Goal: Task Accomplishment & Management: Use online tool/utility

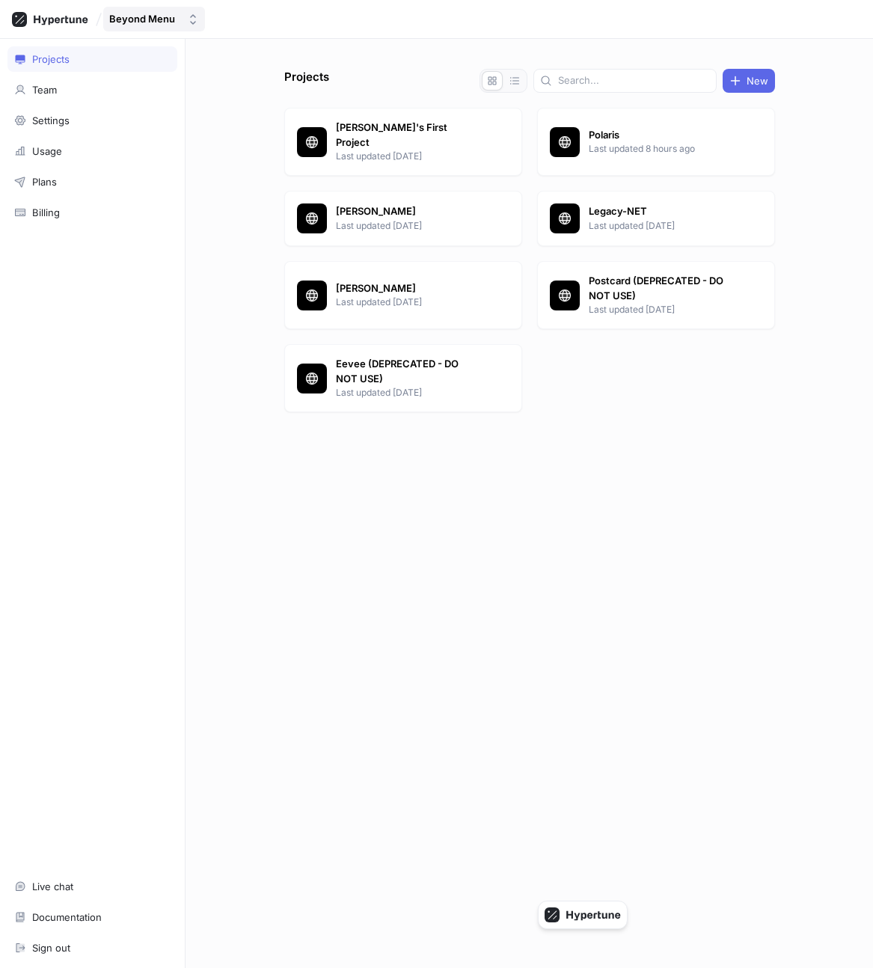
click at [159, 22] on div "Beyond Menu" at bounding box center [142, 19] width 66 height 13
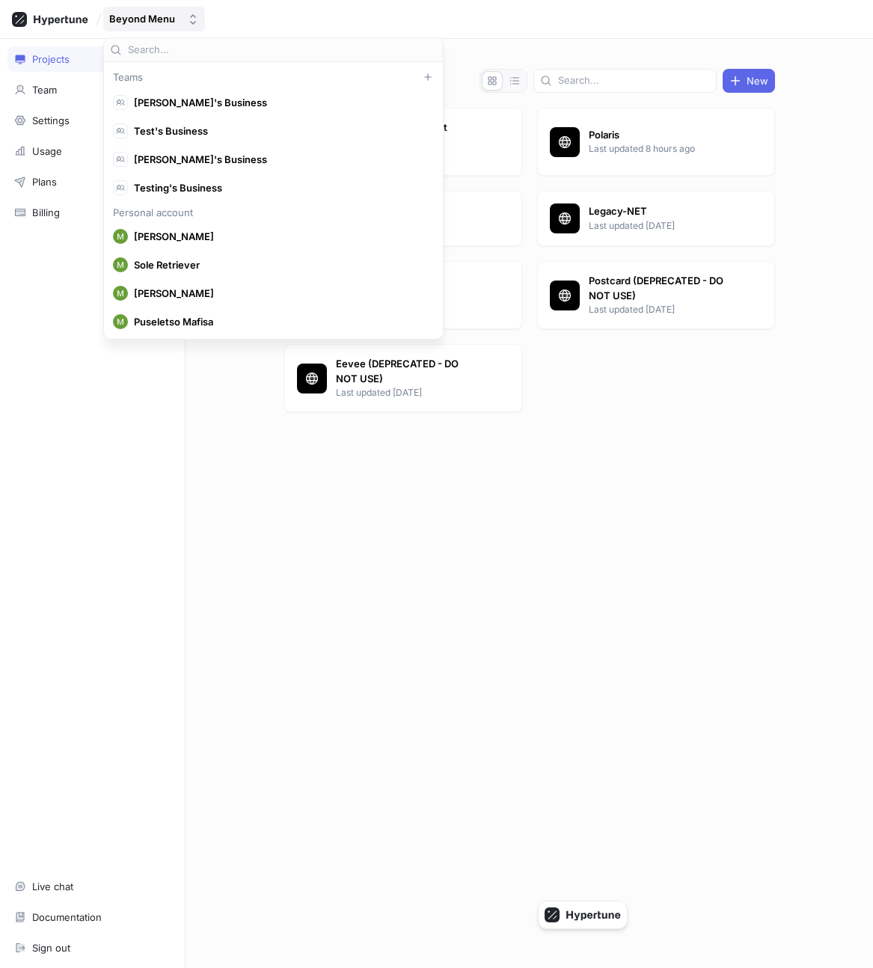
scroll to position [6425, 0]
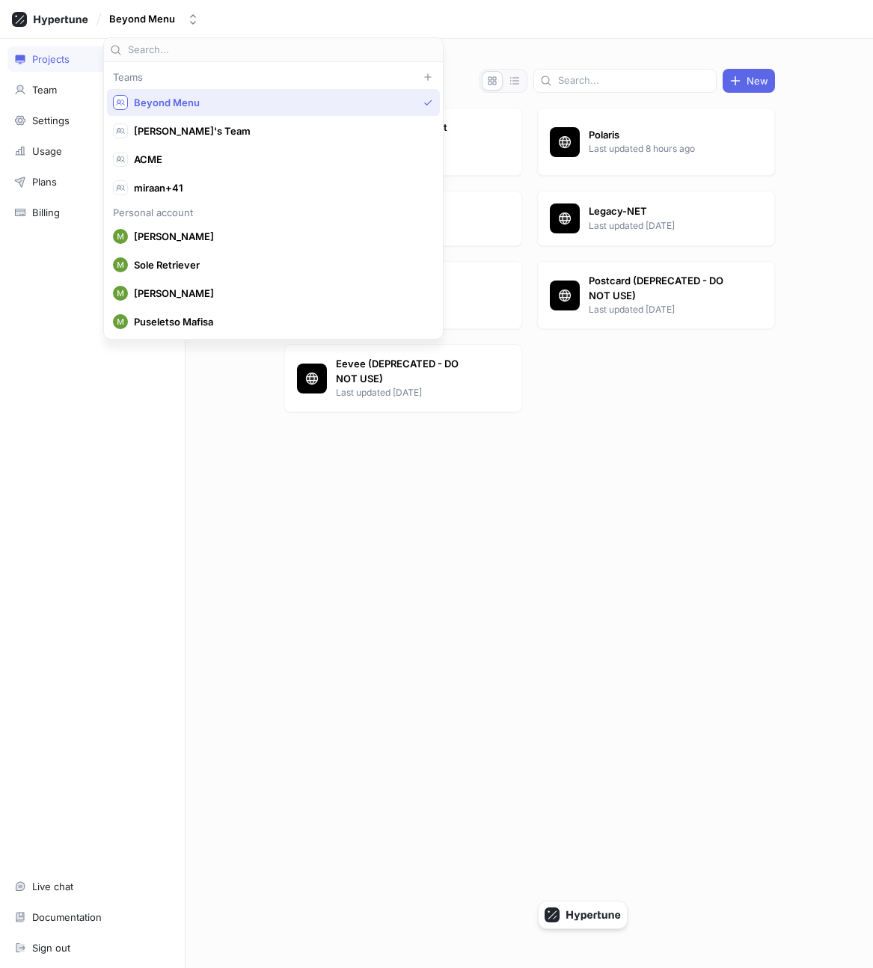
click at [91, 377] on div "Projects Team Settings Usage Plans Billing Live chat Documentation Sign out" at bounding box center [93, 503] width 186 height 929
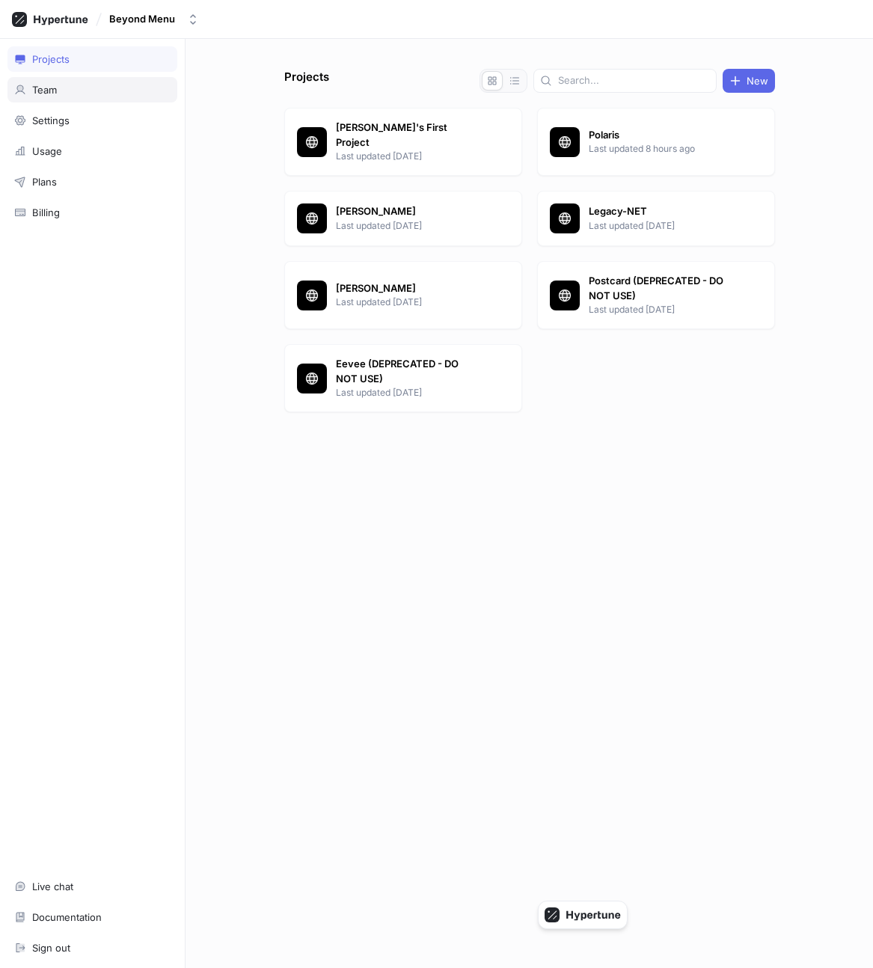
click at [73, 94] on div "Team" at bounding box center [92, 90] width 156 height 12
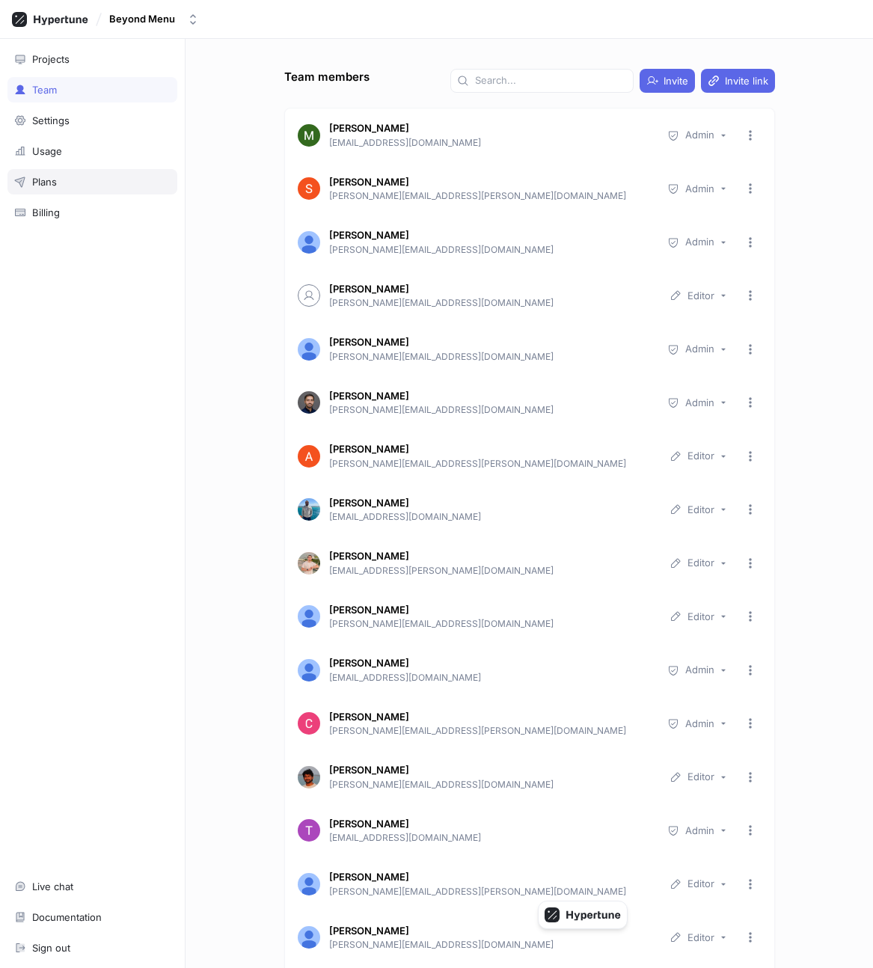
click at [88, 183] on div "Plans" at bounding box center [92, 182] width 156 height 12
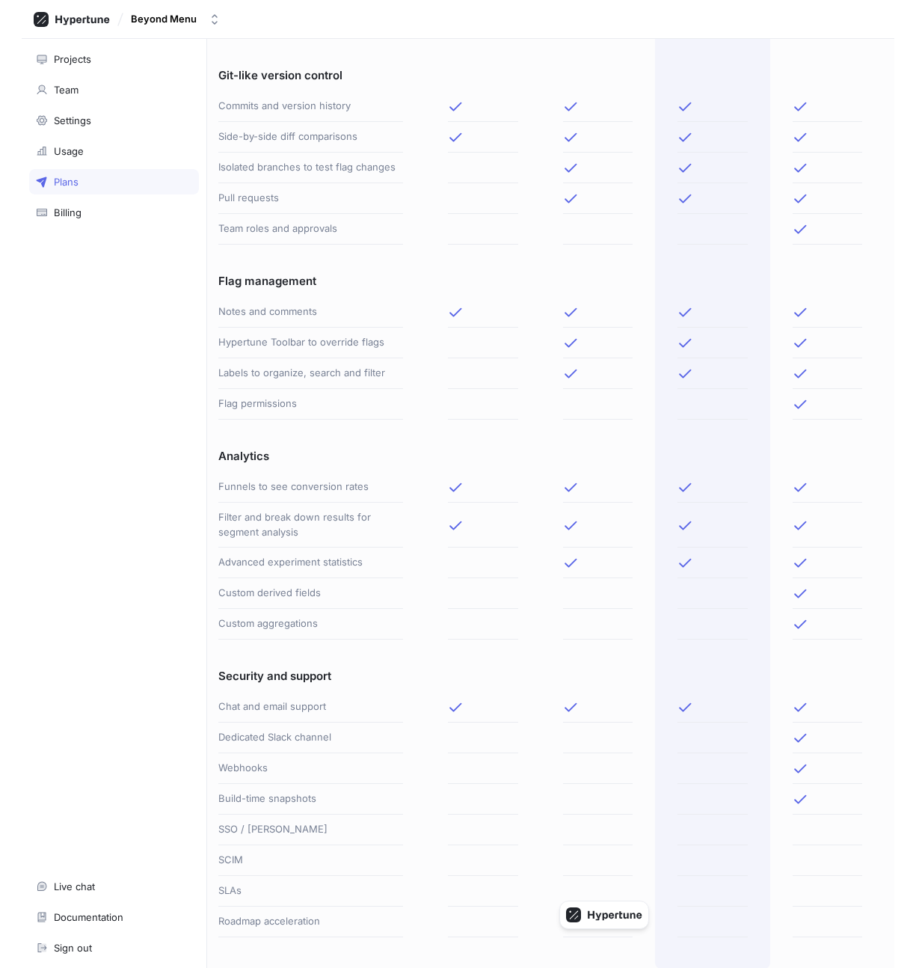
scroll to position [0, 71]
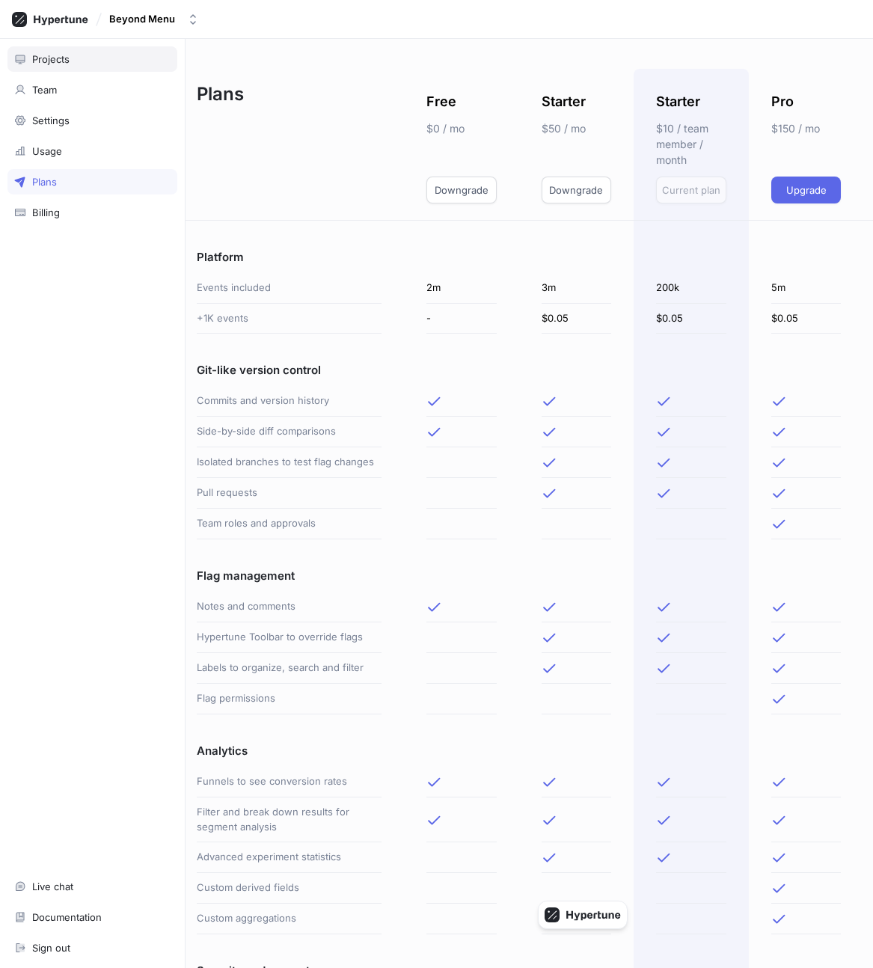
click at [102, 64] on div "Projects" at bounding box center [92, 59] width 156 height 12
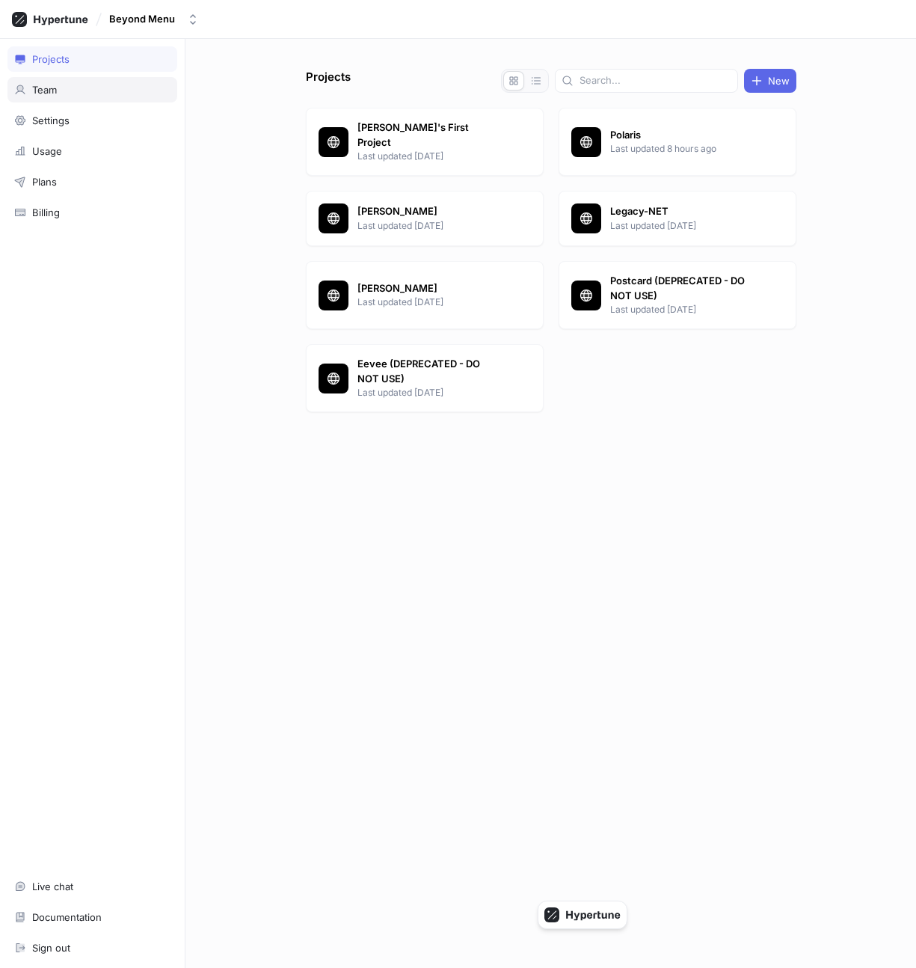
click at [86, 82] on div "Team" at bounding box center [92, 89] width 170 height 25
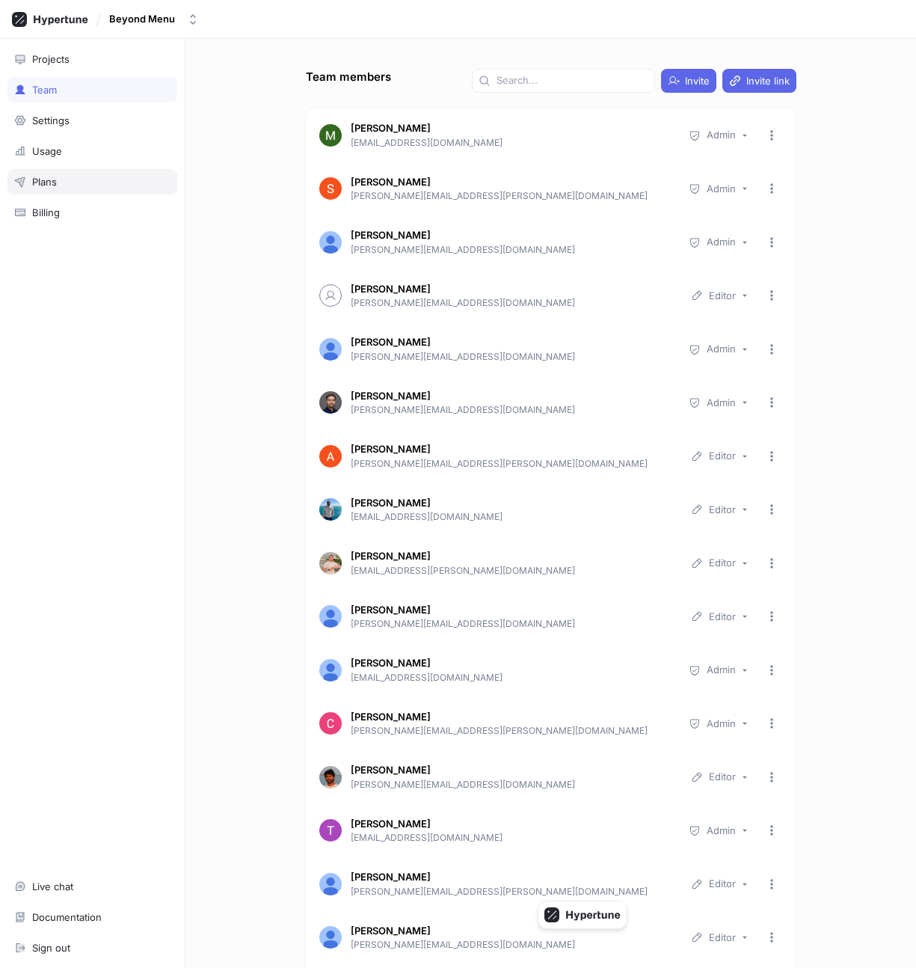
click at [82, 188] on div "Plans" at bounding box center [92, 181] width 170 height 25
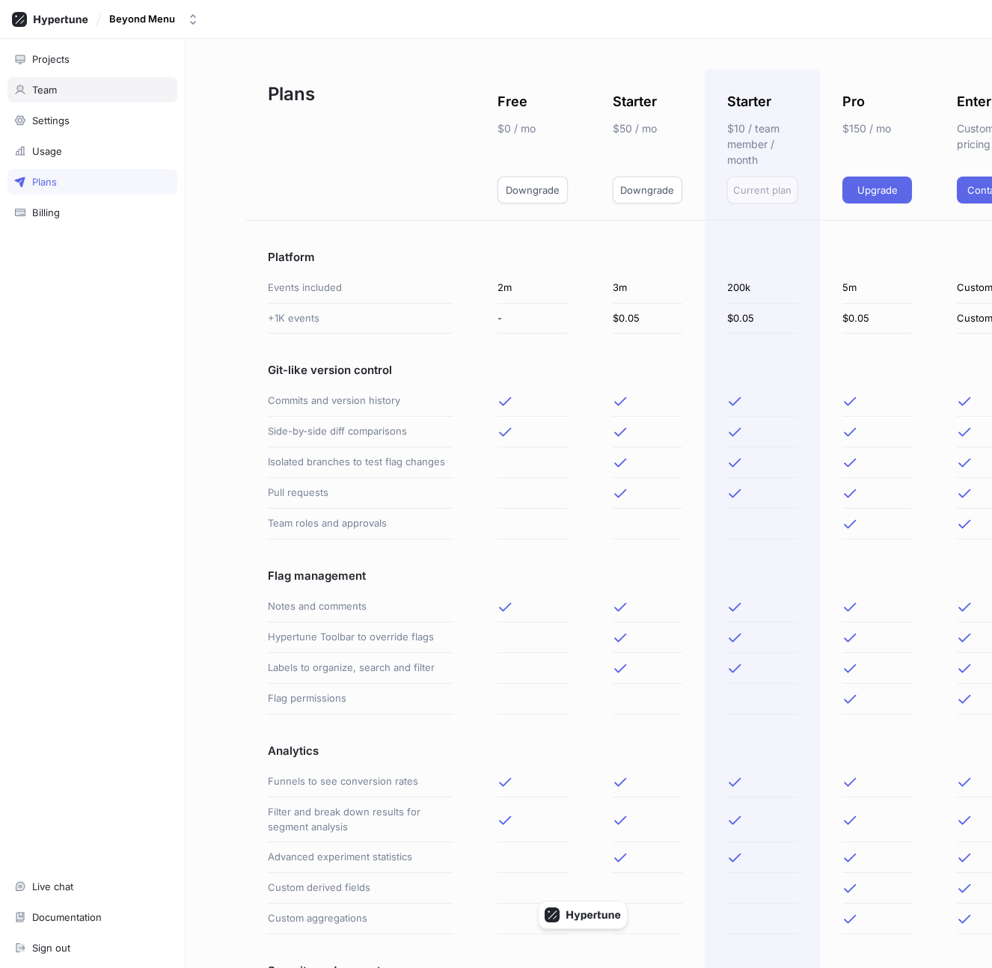
click at [66, 90] on div "Team" at bounding box center [92, 90] width 156 height 12
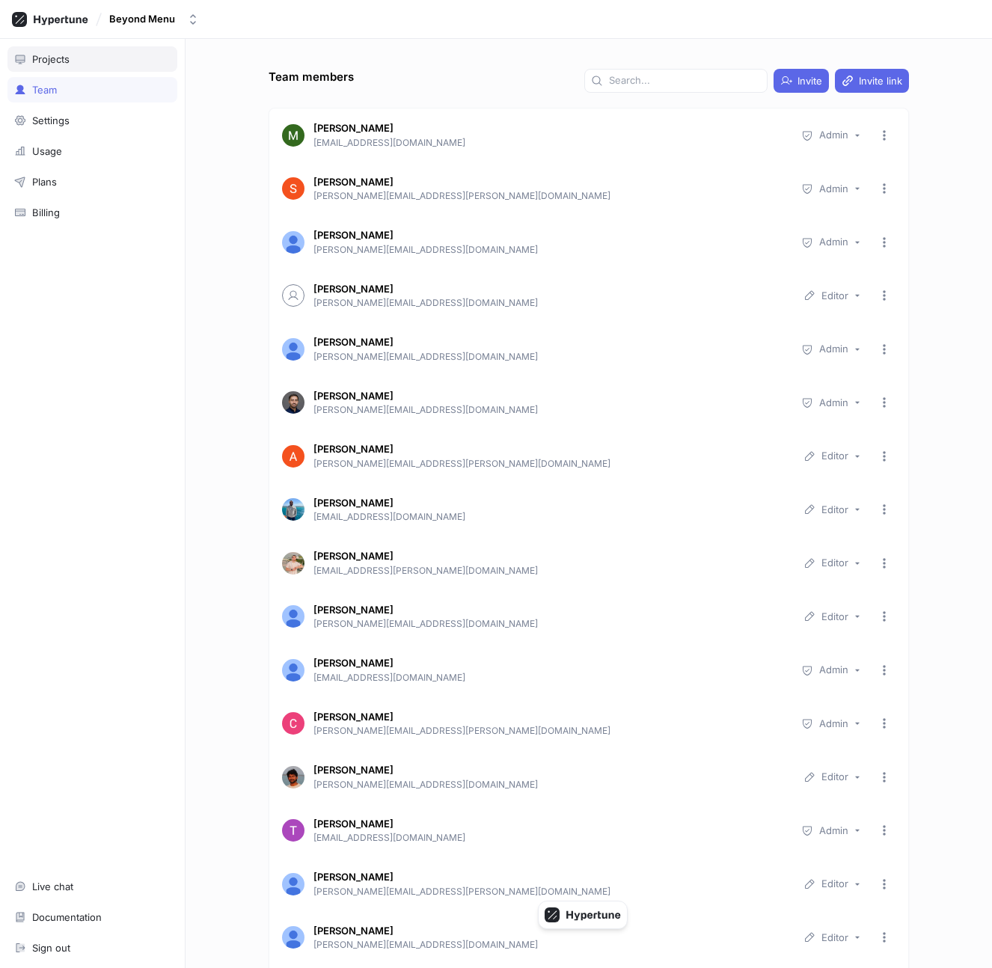
click at [91, 58] on div "Projects" at bounding box center [92, 59] width 156 height 12
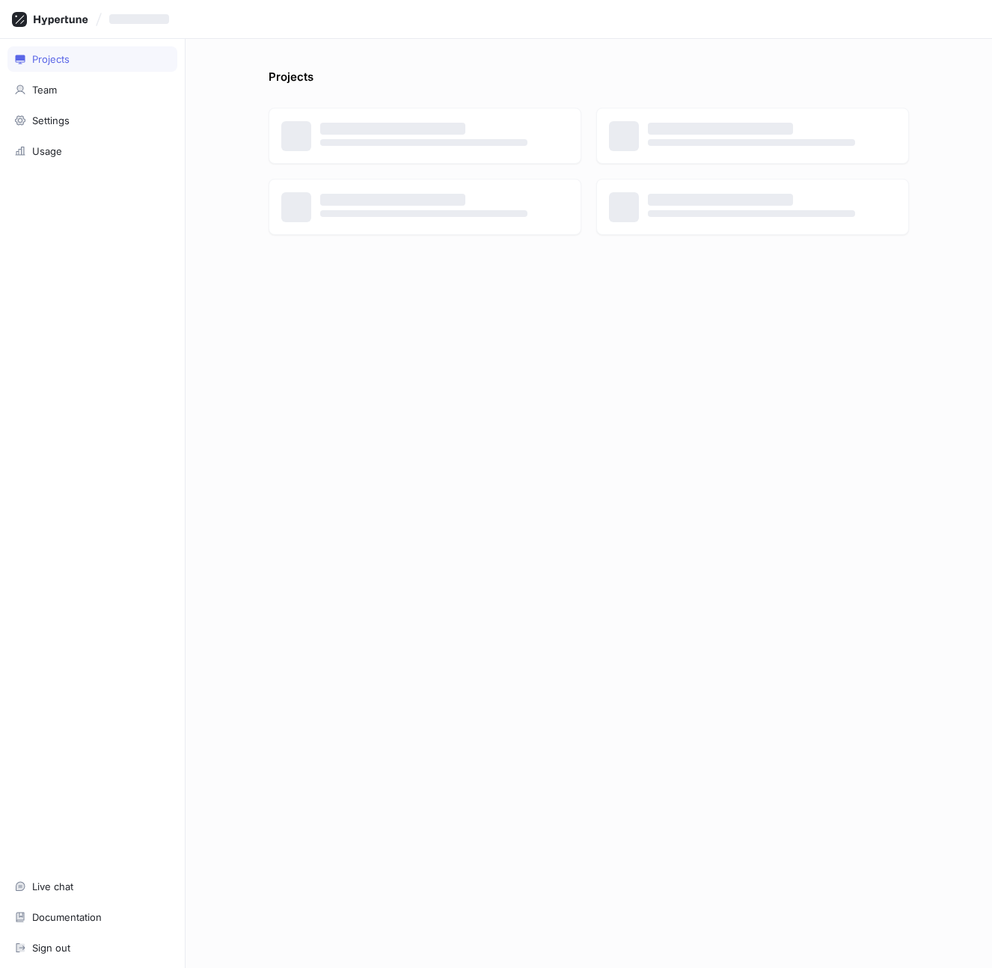
click at [178, 34] on div "‌" at bounding box center [496, 19] width 992 height 39
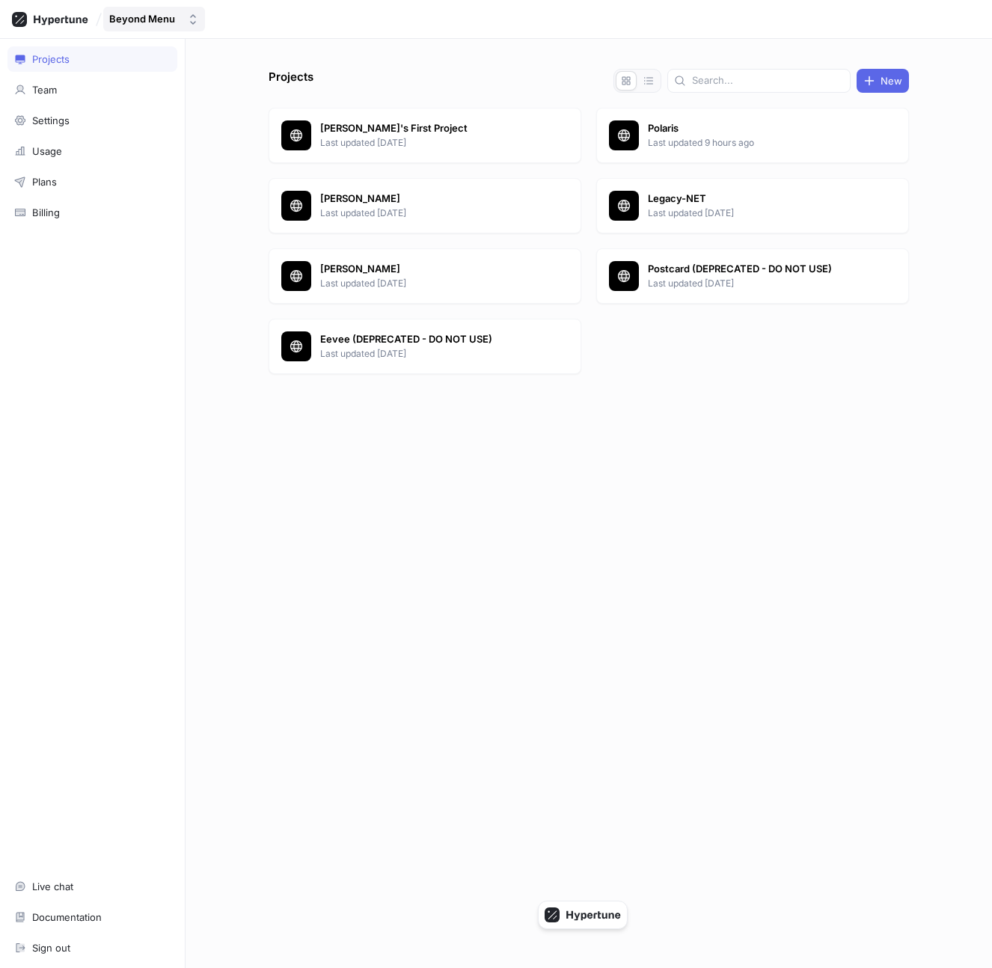
click at [146, 20] on div "Beyond Menu" at bounding box center [142, 19] width 66 height 13
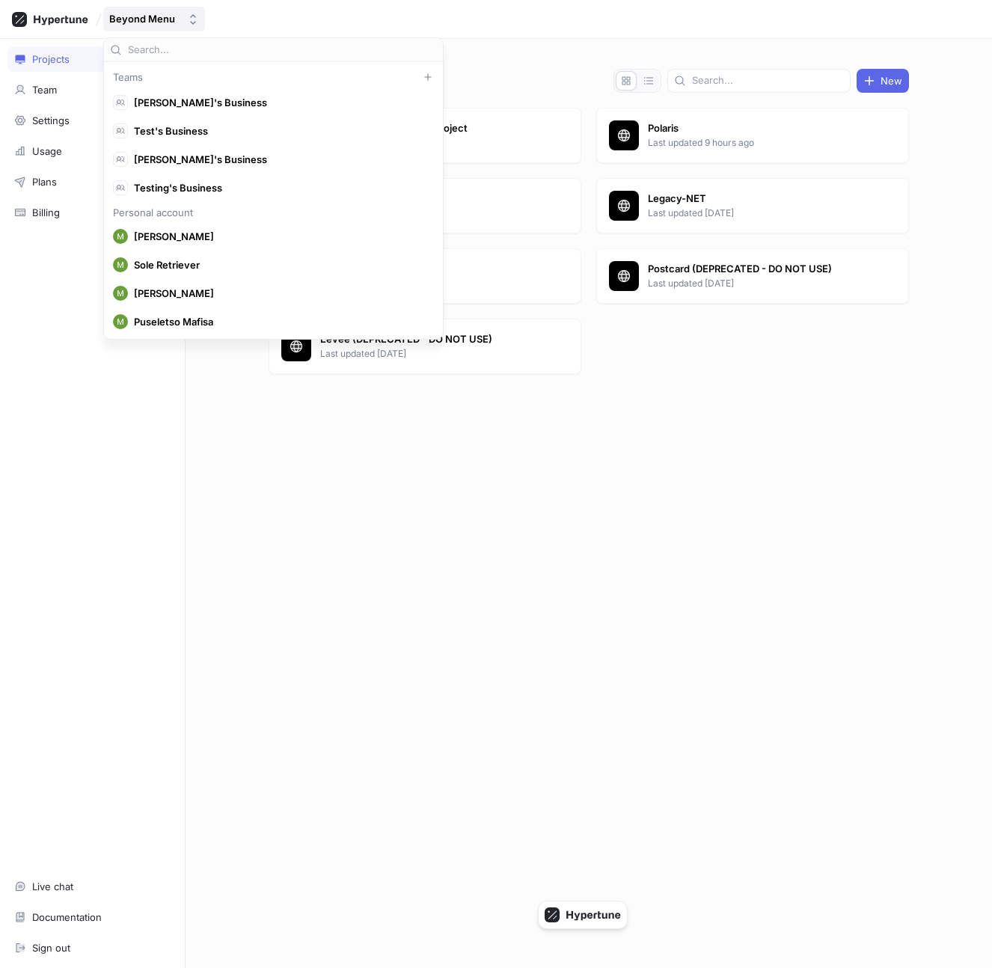
scroll to position [6425, 0]
type input "honey"
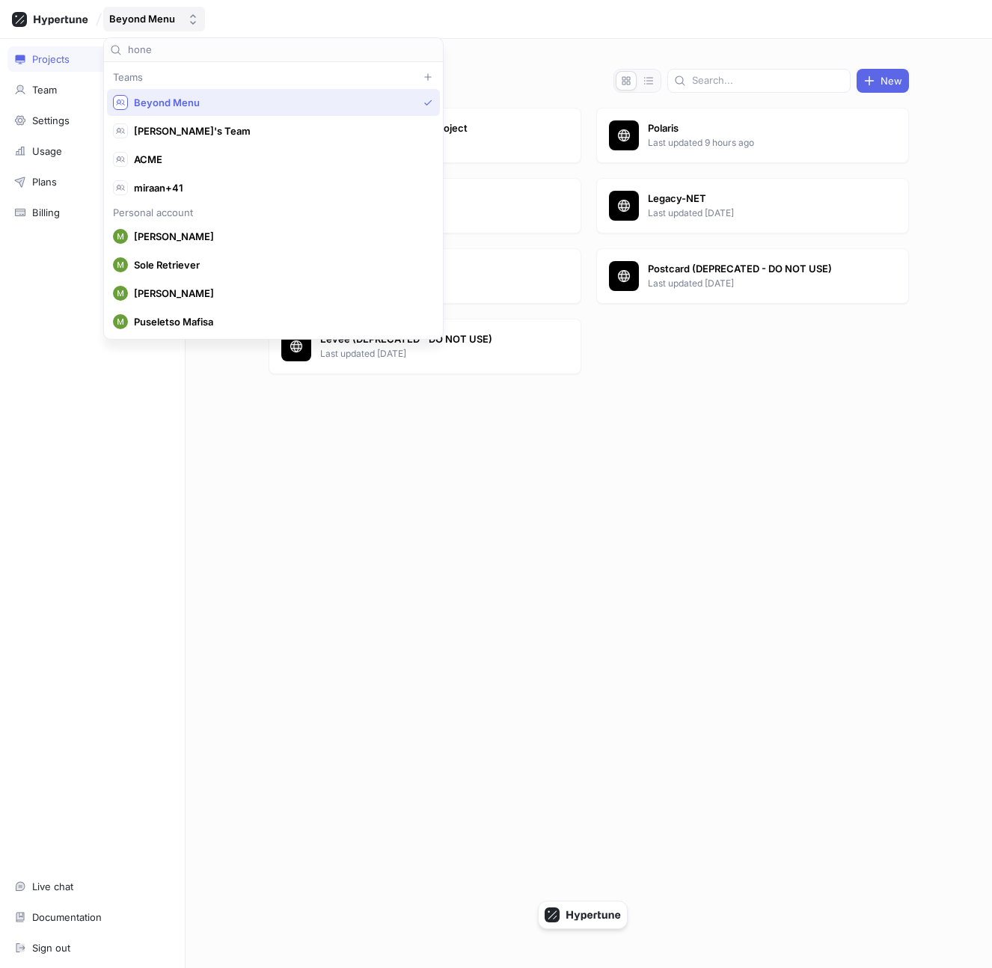
type input "honey"
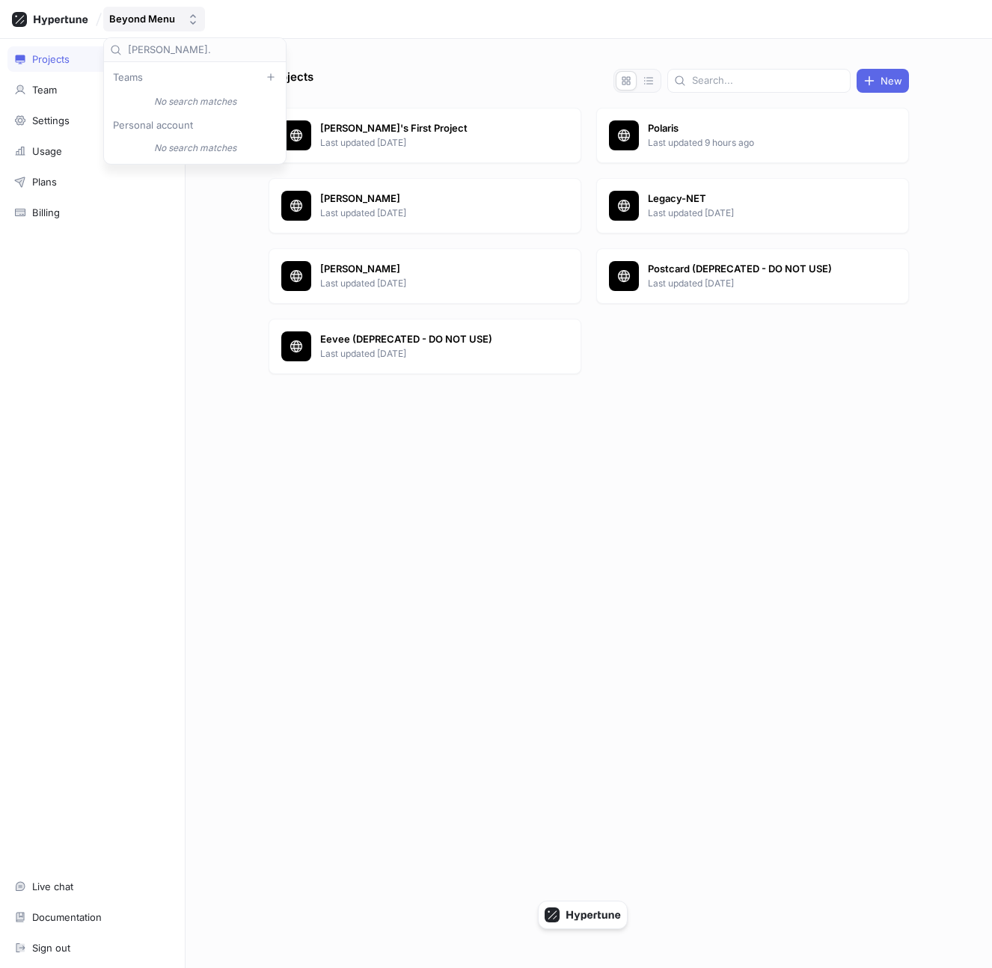
scroll to position [0, 0]
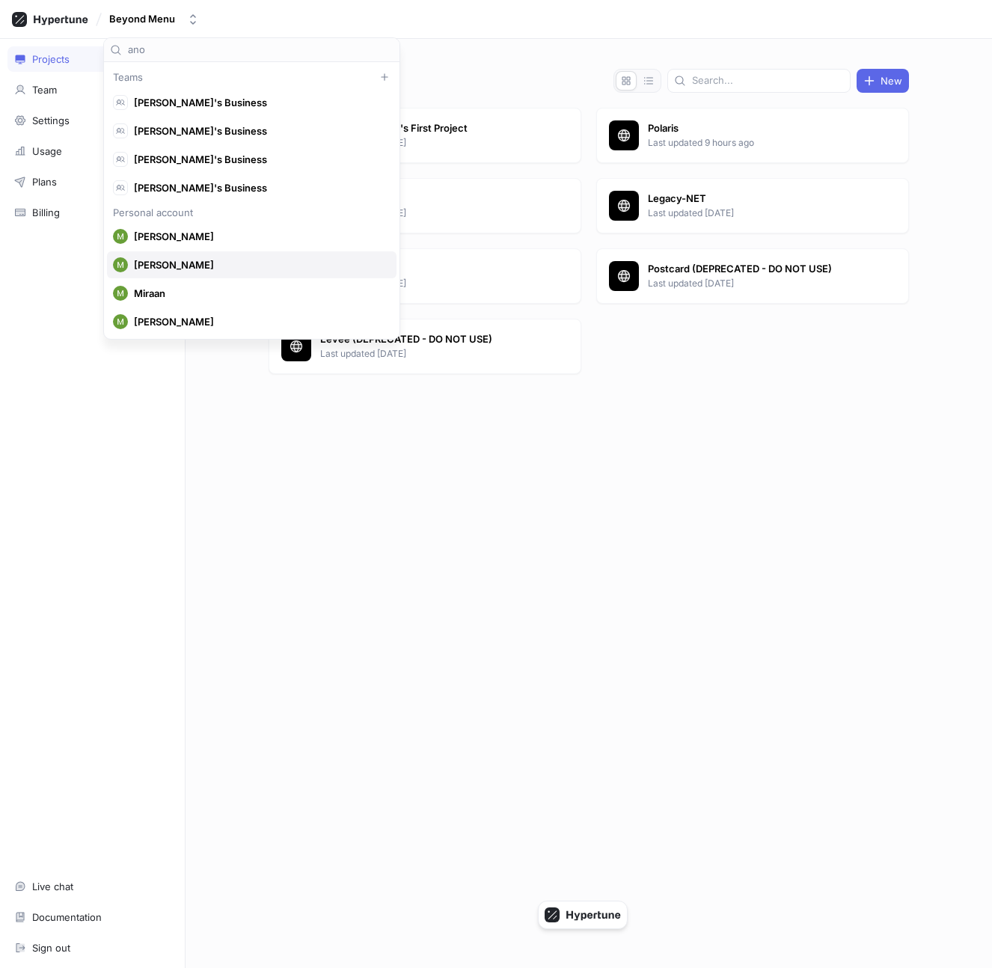
type input "anom"
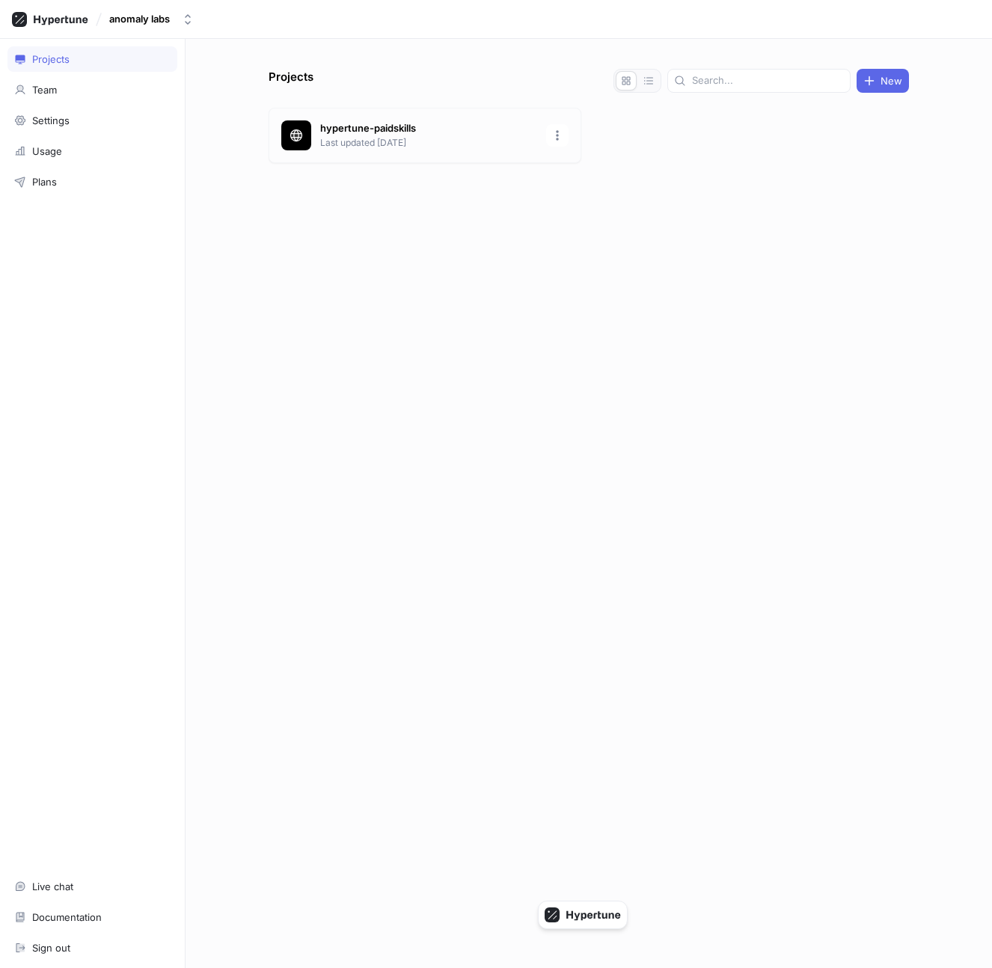
click at [377, 156] on div "hypertune-paidskills Last updated 1 day ago" at bounding box center [425, 135] width 313 height 55
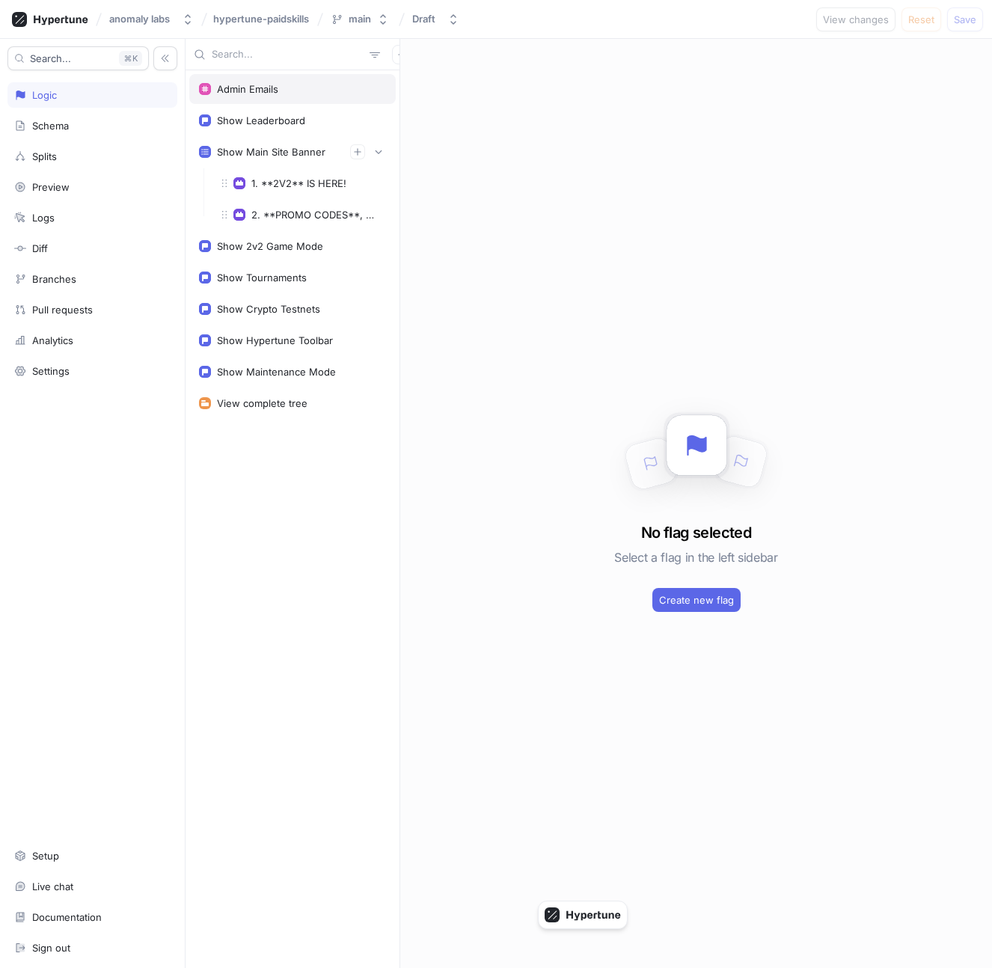
click at [287, 96] on div "Admin Emails" at bounding box center [292, 89] width 206 height 30
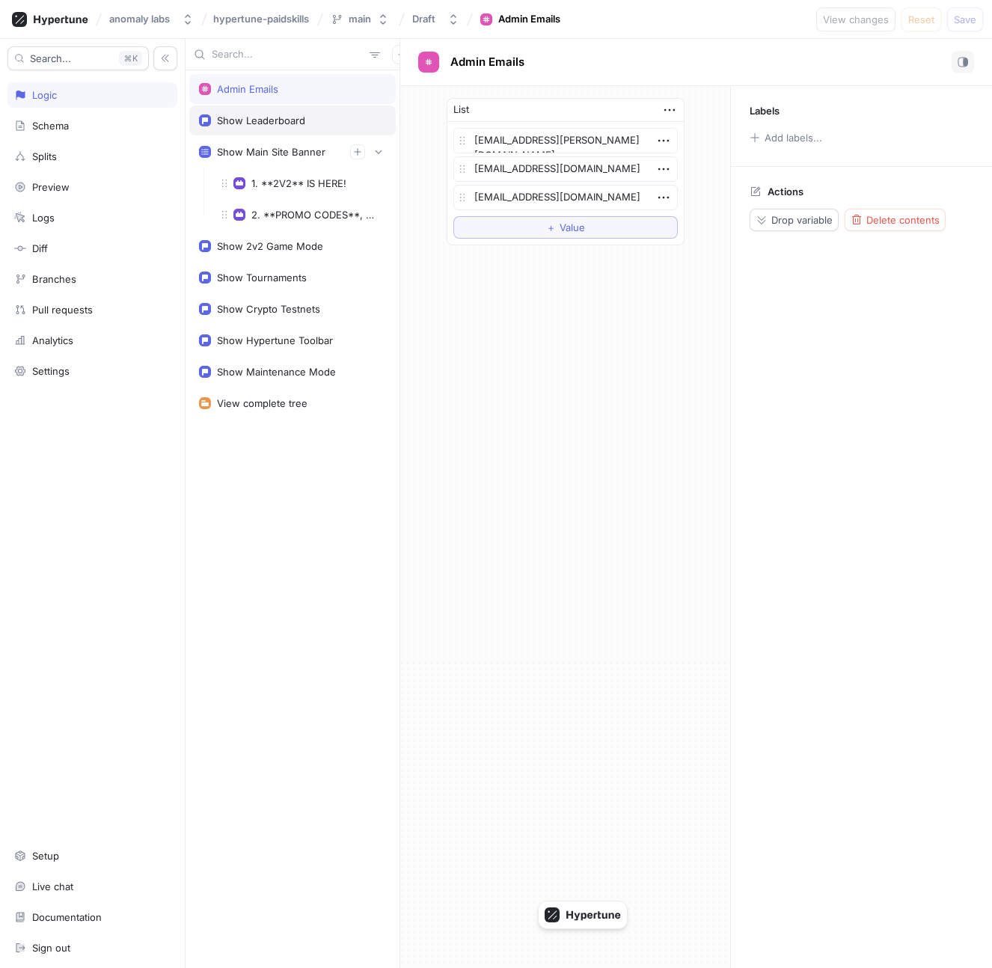
click at [284, 122] on div "Show Leaderboard" at bounding box center [261, 120] width 88 height 12
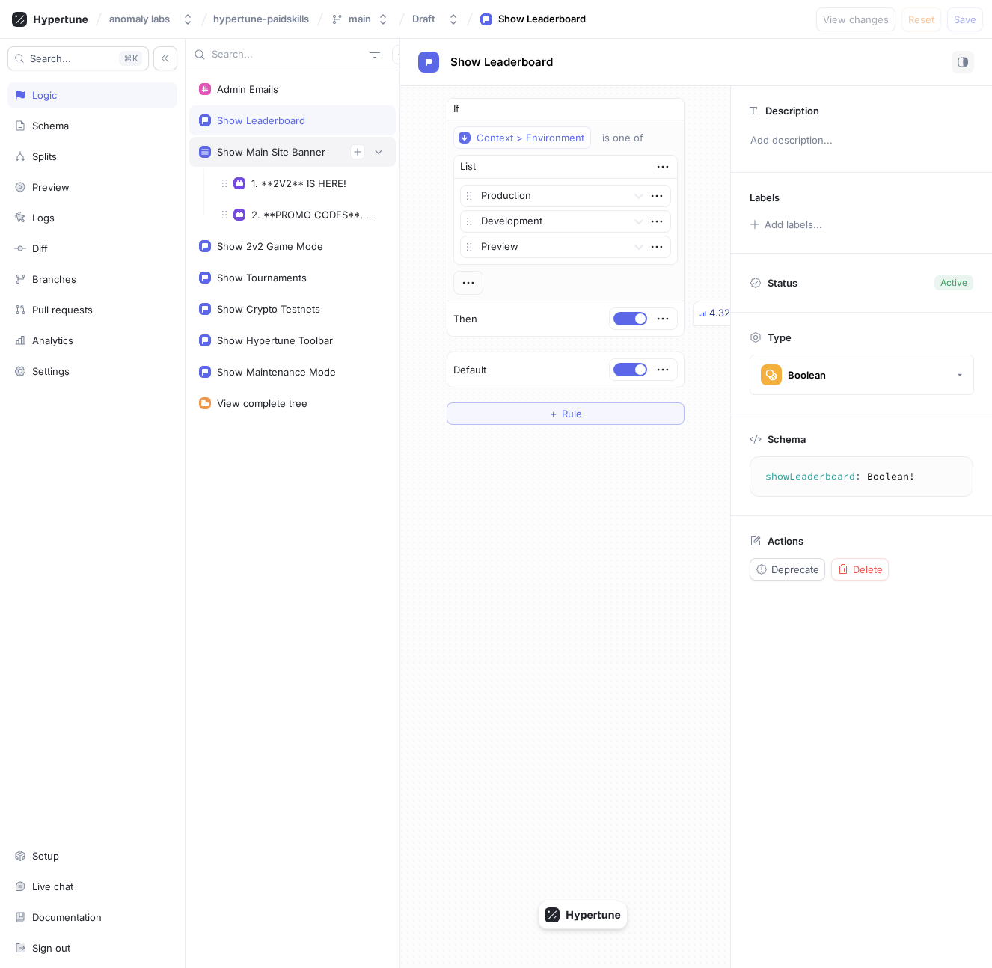
click at [287, 151] on div "Show Main Site Banner" at bounding box center [271, 152] width 108 height 12
type textarea "x"
type textarea "showMainSiteBanner: [Banner!]!"
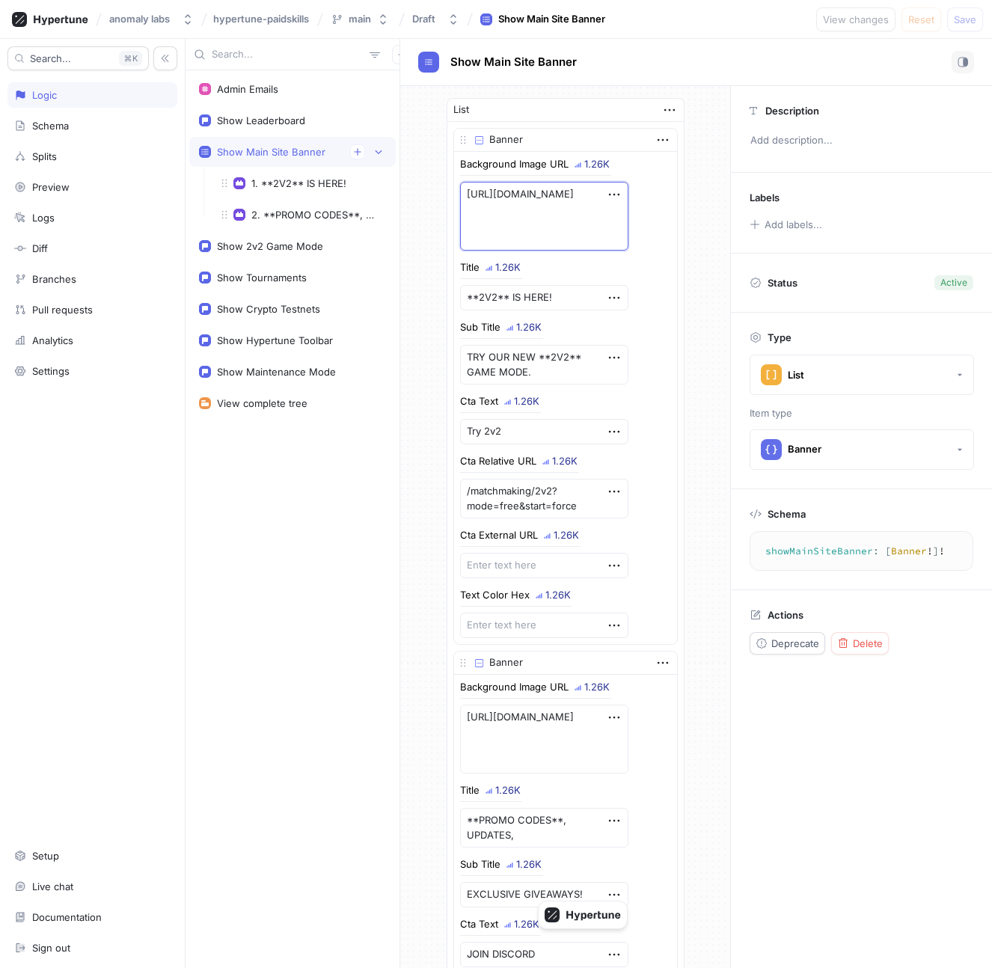
click at [525, 195] on textarea "https://api.paidskills.gg/storage/v1/object/public/marketing/misc/2v2_banner_v1…" at bounding box center [544, 216] width 168 height 69
type textarea "x"
click at [271, 295] on div "Show Crypto Testnets" at bounding box center [292, 309] width 206 height 30
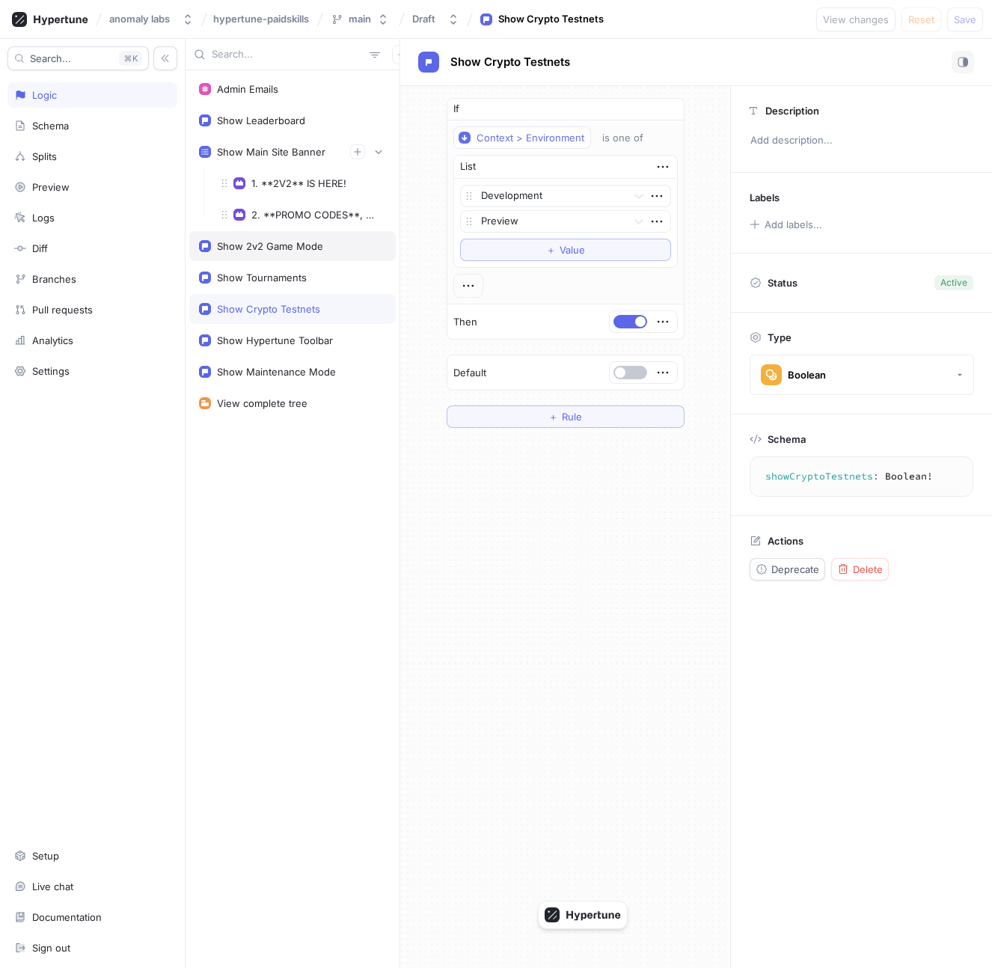
click at [276, 259] on div "Show 2v2 Game Mode" at bounding box center [292, 246] width 206 height 30
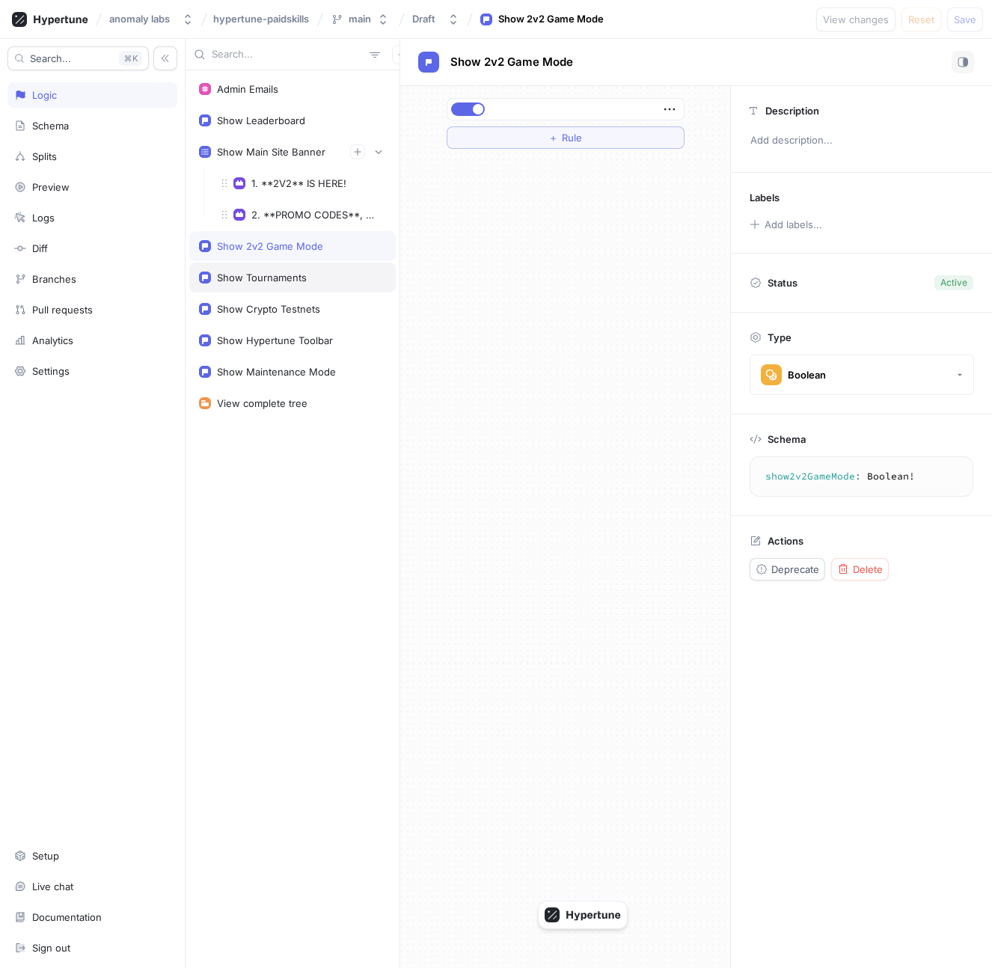
click at [277, 269] on div "Show Tournaments" at bounding box center [292, 278] width 206 height 30
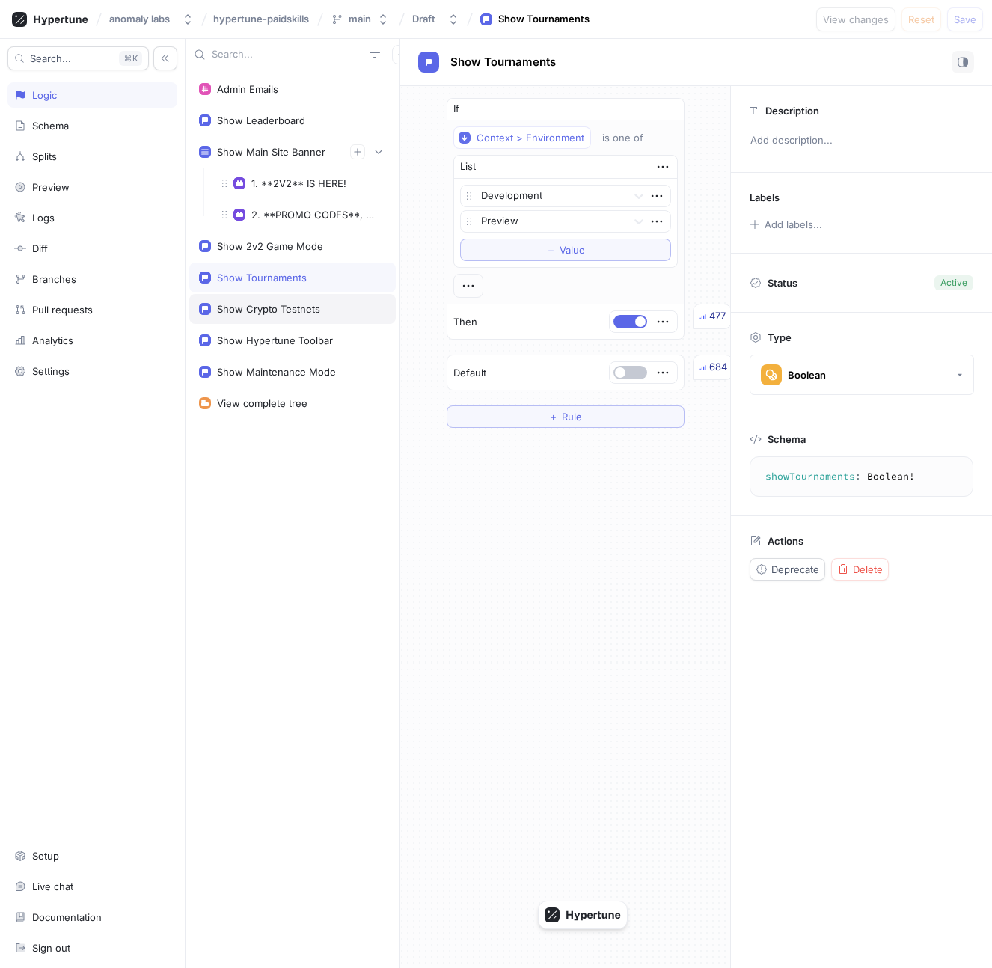
click at [279, 295] on div "Show Crypto Testnets" at bounding box center [292, 309] width 206 height 30
click at [282, 319] on div "Show Crypto Testnets" at bounding box center [292, 309] width 206 height 30
click at [283, 334] on div "Show Hypertune Toolbar" at bounding box center [292, 340] width 206 height 30
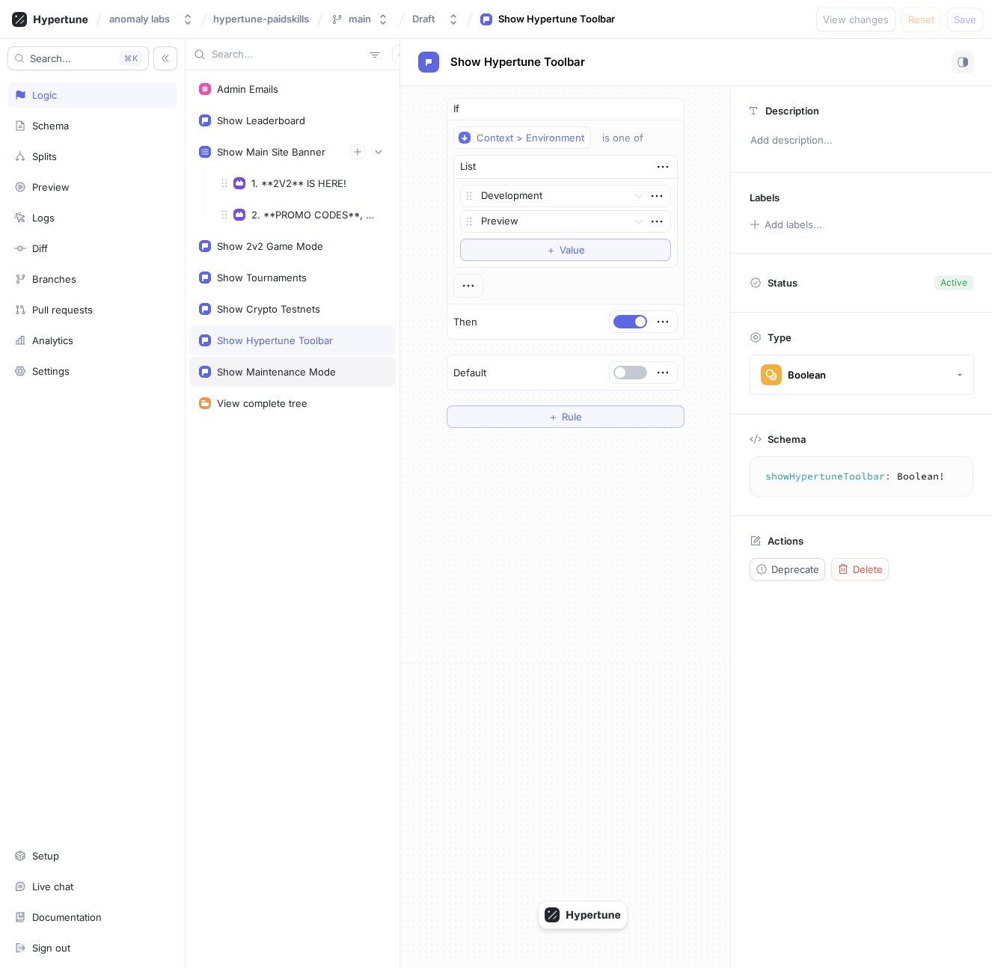
click at [286, 368] on div "Show Maintenance Mode" at bounding box center [276, 372] width 119 height 12
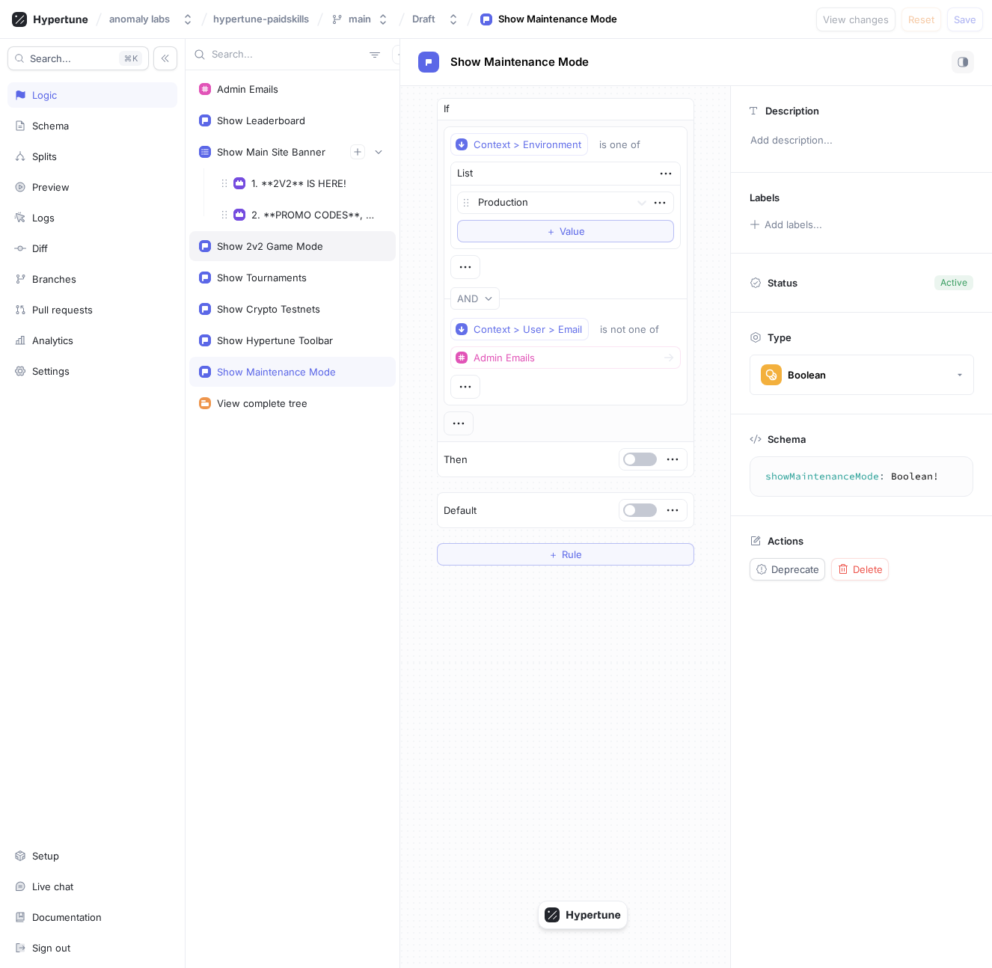
click at [276, 242] on div "Show 2v2 Game Mode" at bounding box center [270, 246] width 106 height 12
type textarea "show2v2GameMode: Boolean!"
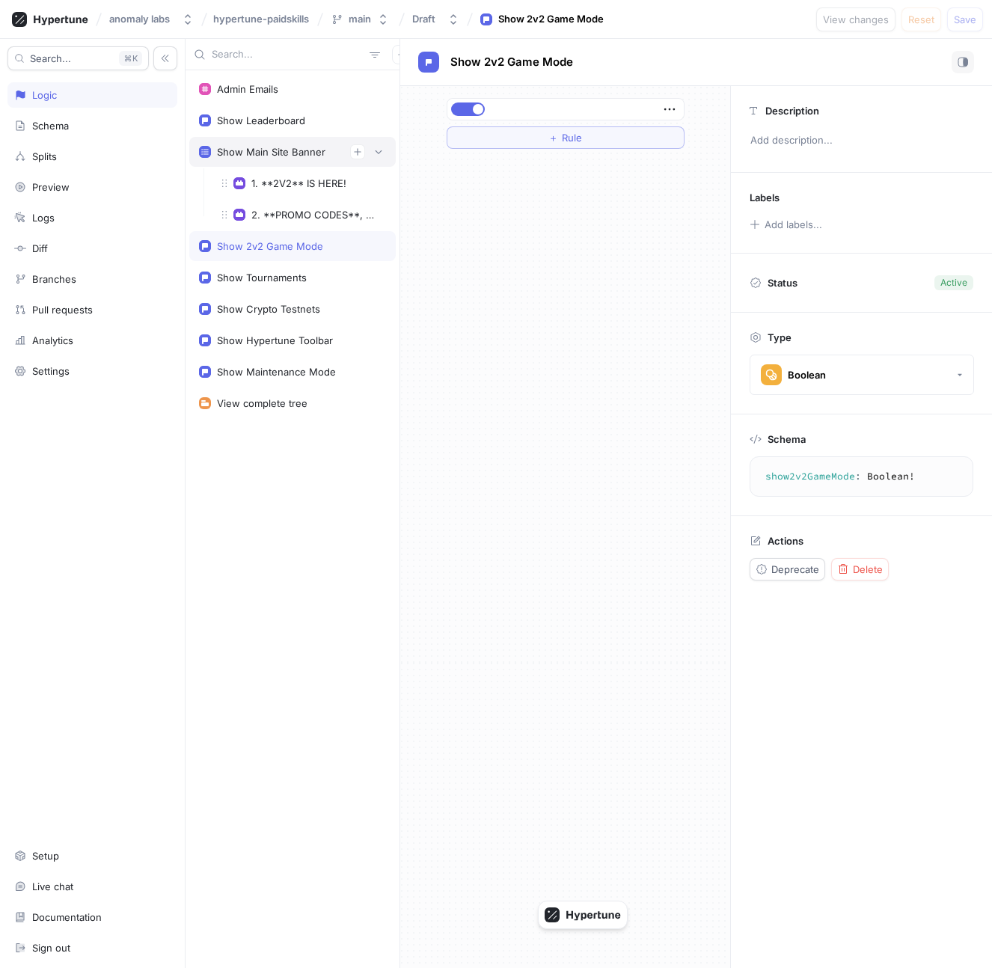
click at [273, 146] on div "Show Main Site Banner" at bounding box center [271, 152] width 108 height 12
type textarea "x"
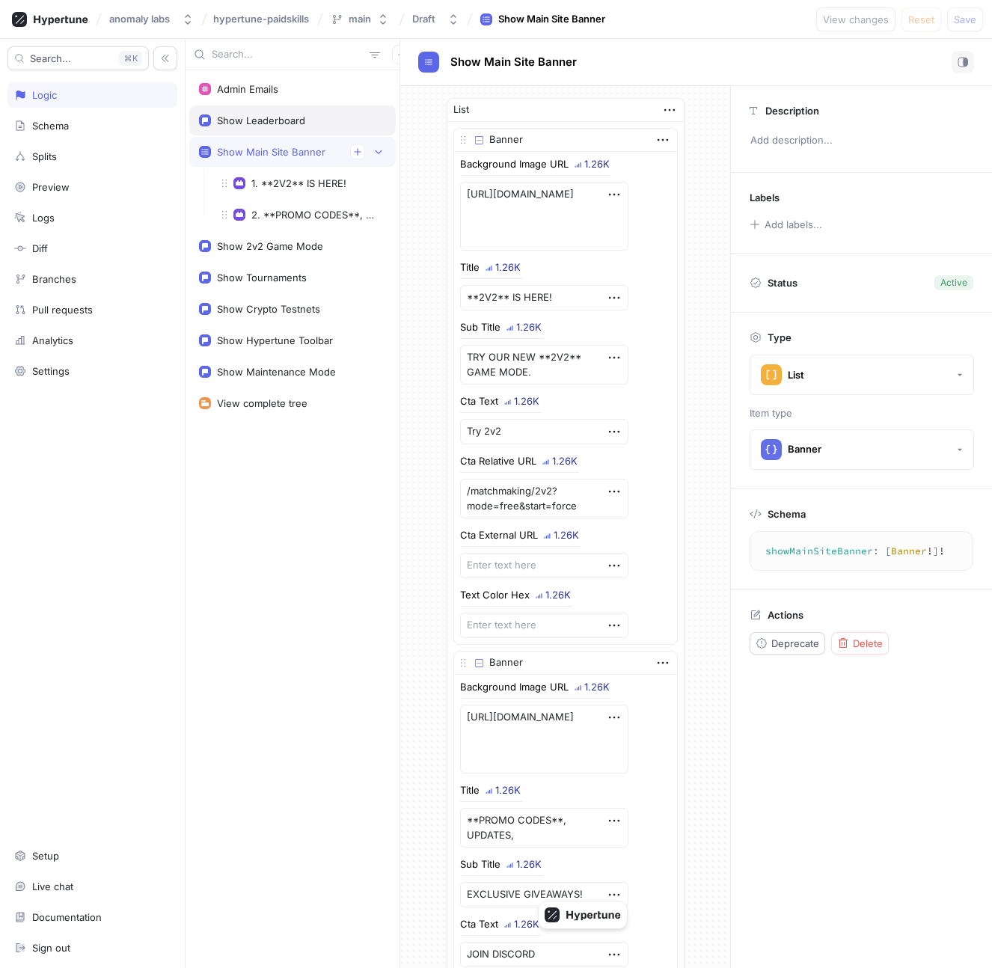
click at [269, 123] on div "Show Leaderboard" at bounding box center [261, 120] width 88 height 12
type textarea "showLeaderboard: Boolean!"
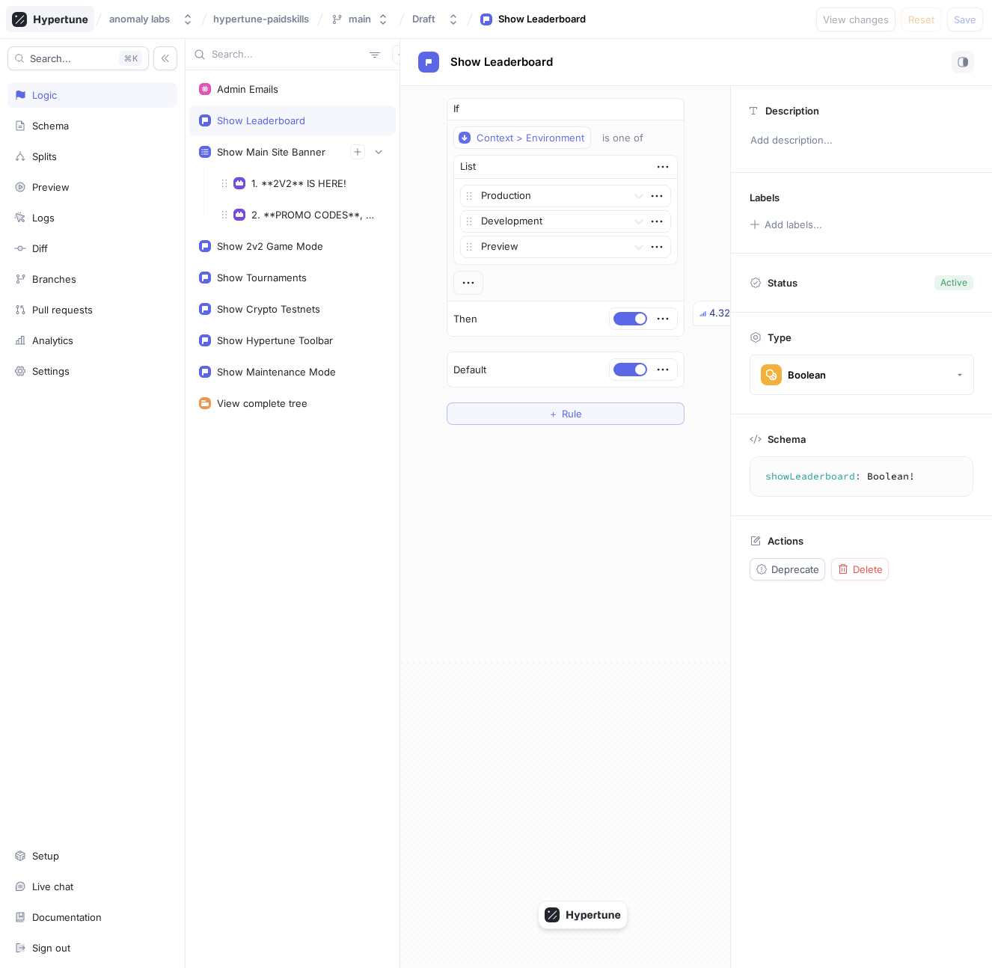
click at [50, 21] on icon at bounding box center [50, 19] width 76 height 15
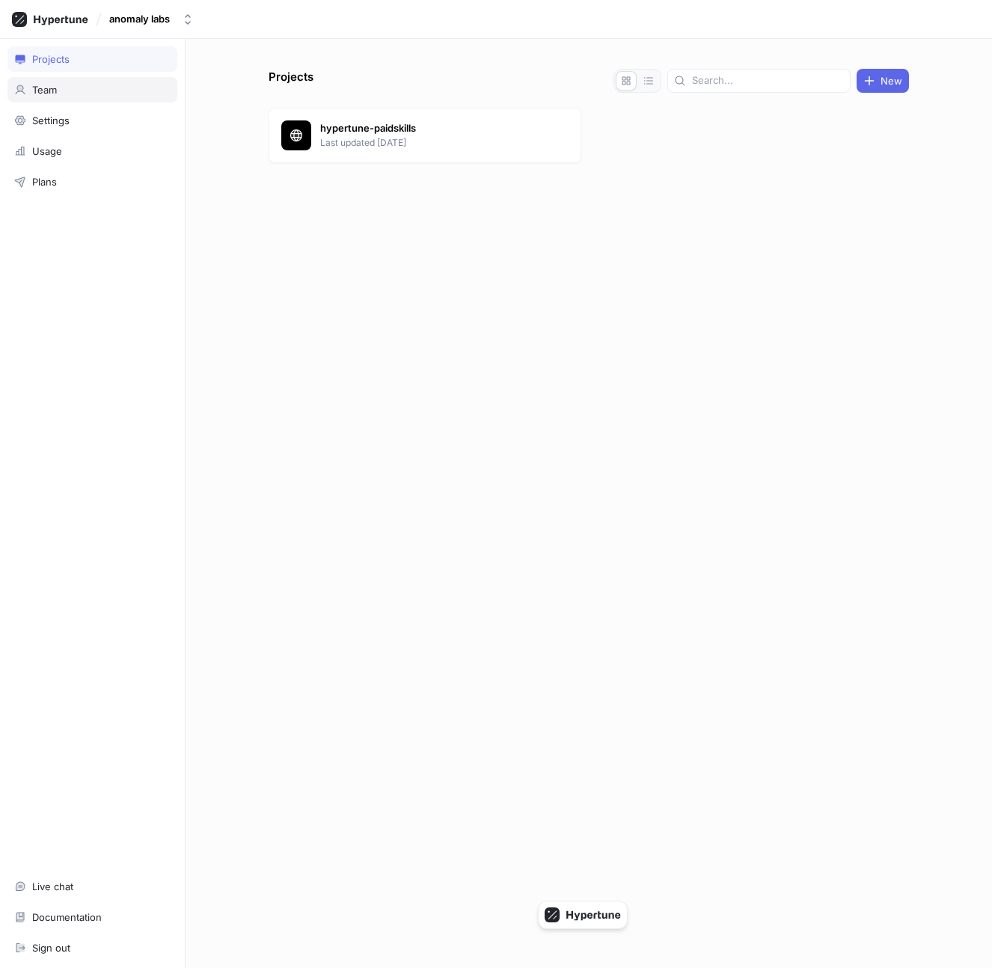
click at [71, 100] on div "Team" at bounding box center [92, 89] width 170 height 25
click at [67, 48] on div "Projects" at bounding box center [92, 58] width 170 height 25
click at [56, 23] on icon at bounding box center [50, 19] width 76 height 15
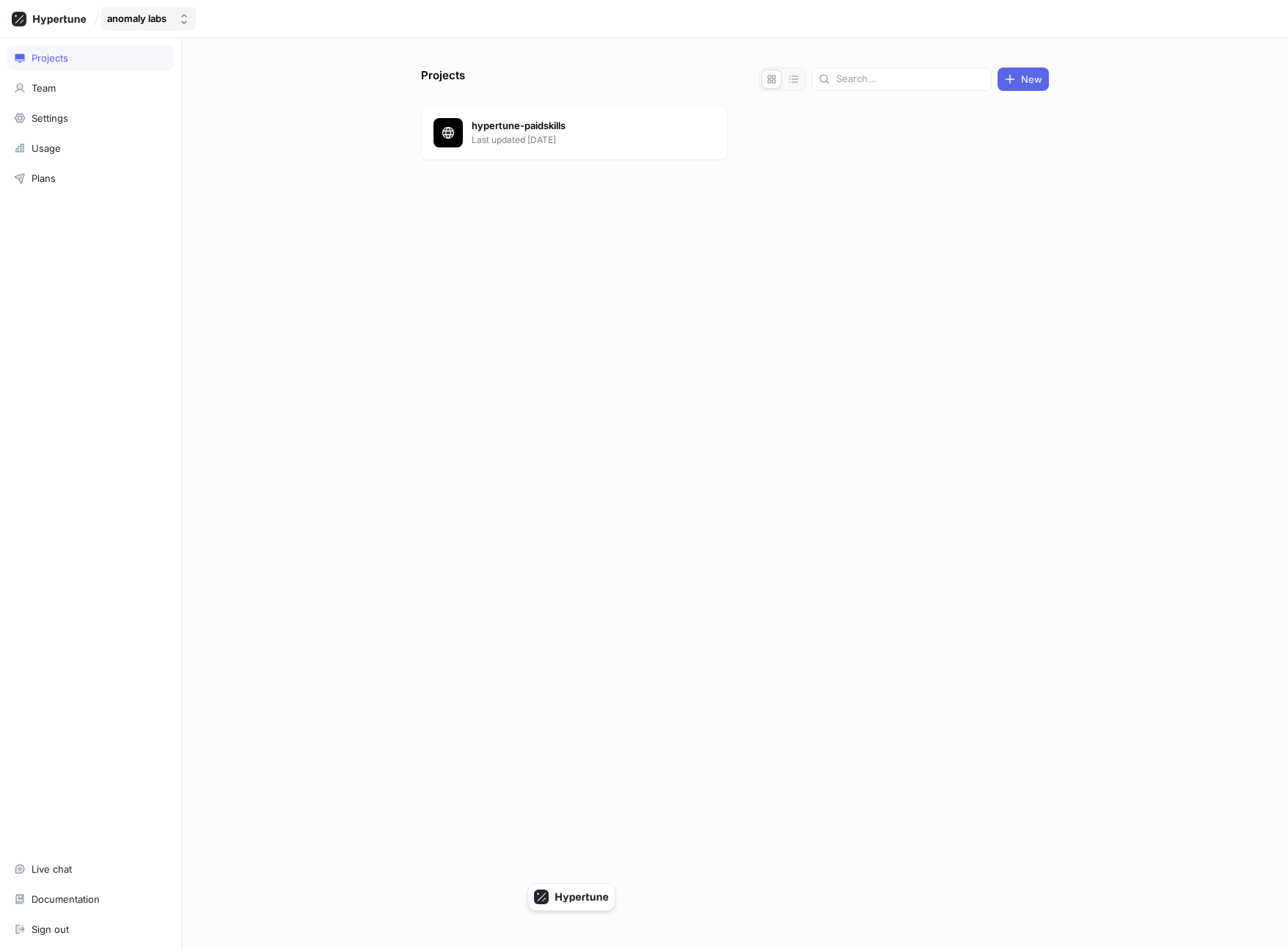
click at [136, 19] on div "anomaly labs" at bounding box center [136, 19] width 60 height 13
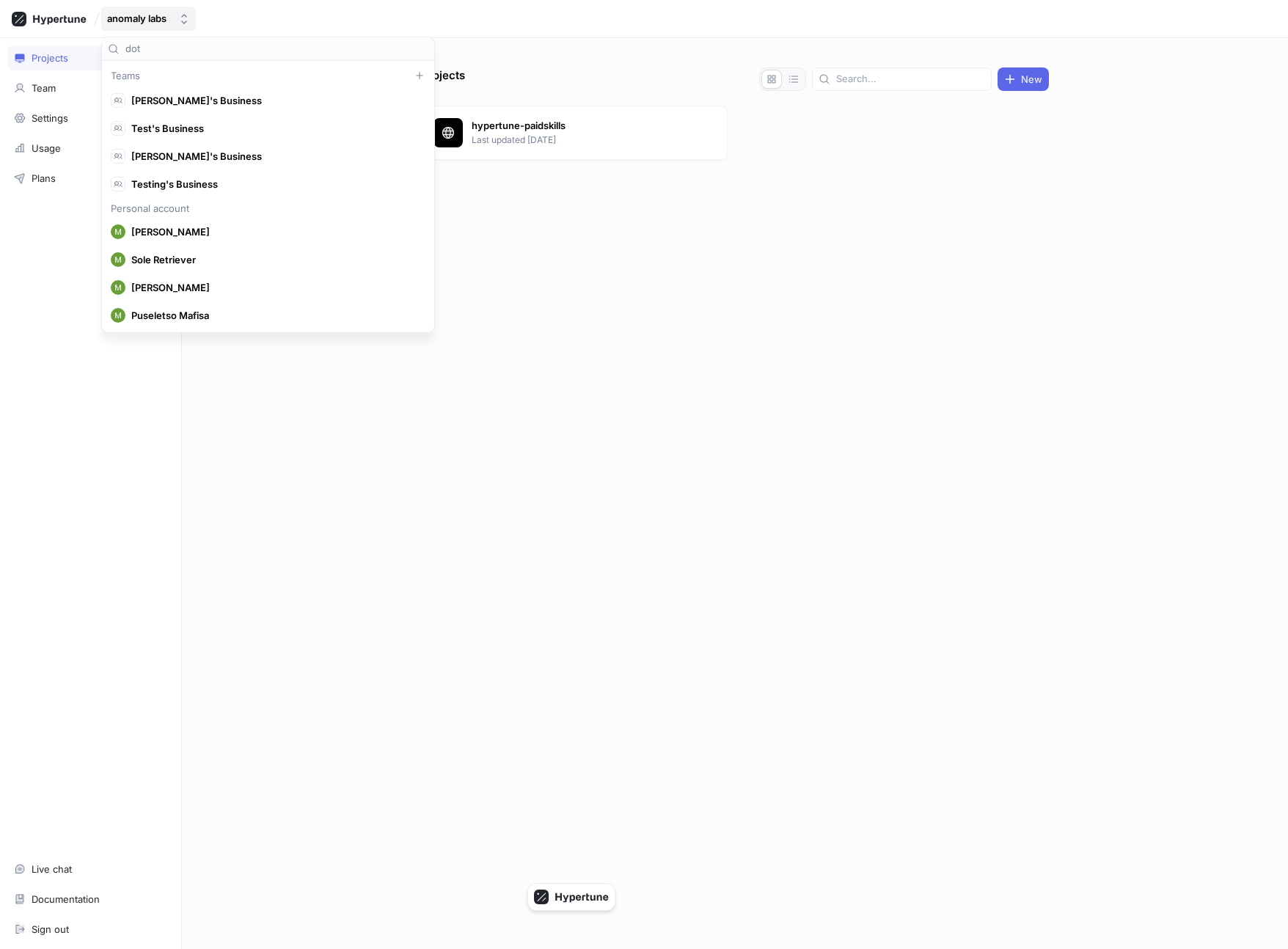
scroll to position [48297, 0]
type input "dotworl"
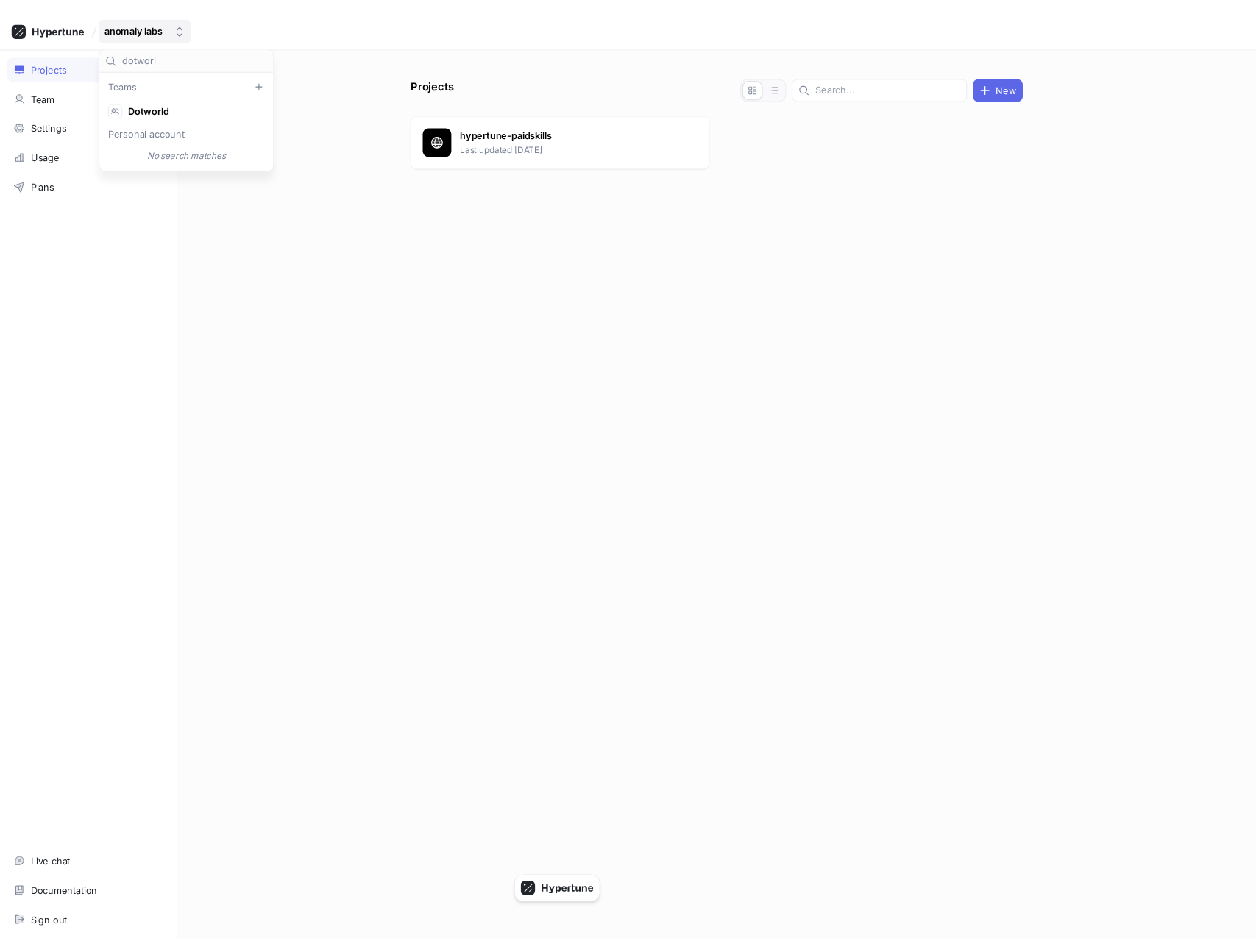
scroll to position [0, 0]
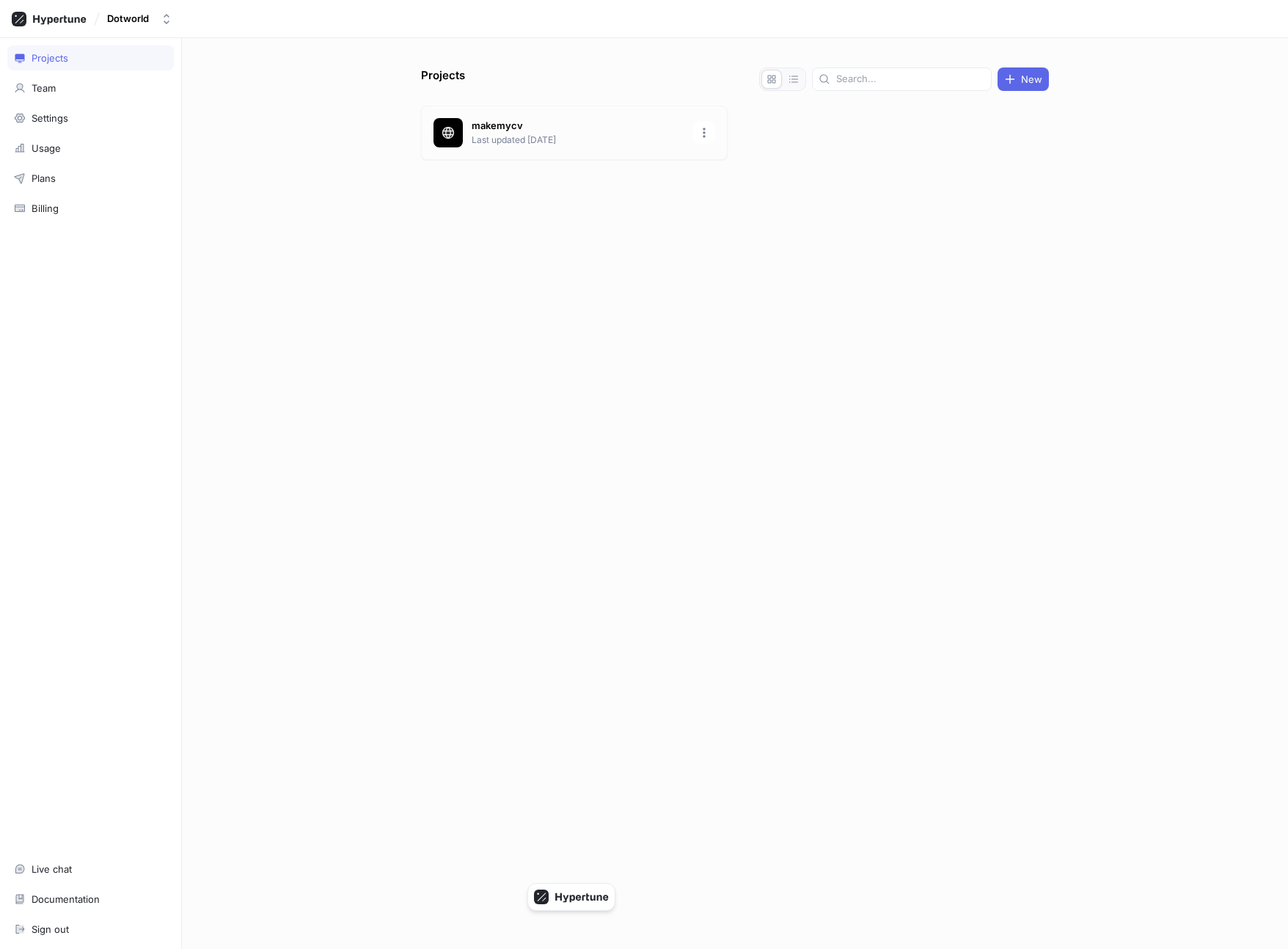
click at [527, 133] on p "Last updated 3 days ago" at bounding box center [577, 139] width 213 height 13
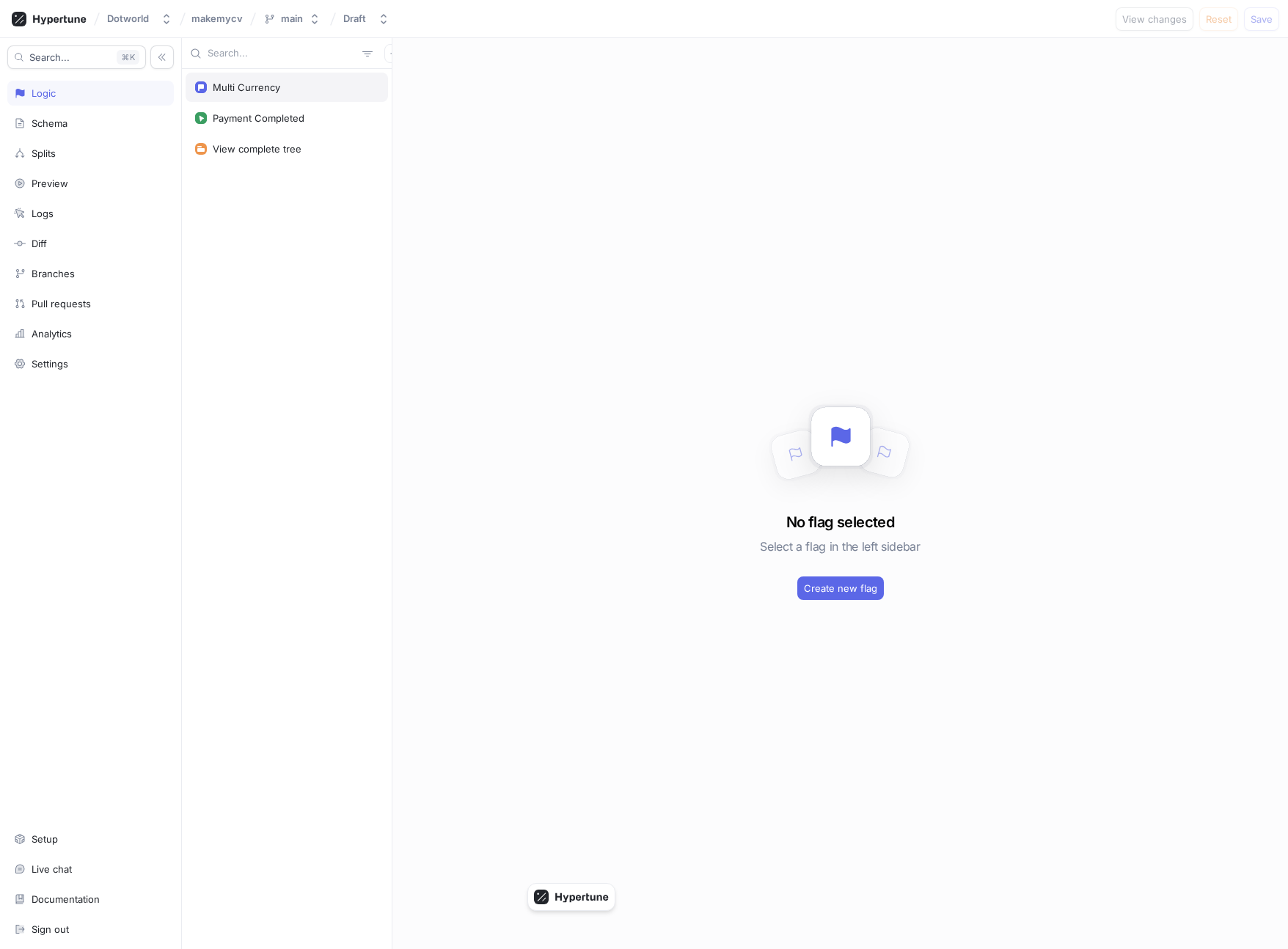
click at [275, 86] on div "Multi Currency" at bounding box center [246, 87] width 68 height 12
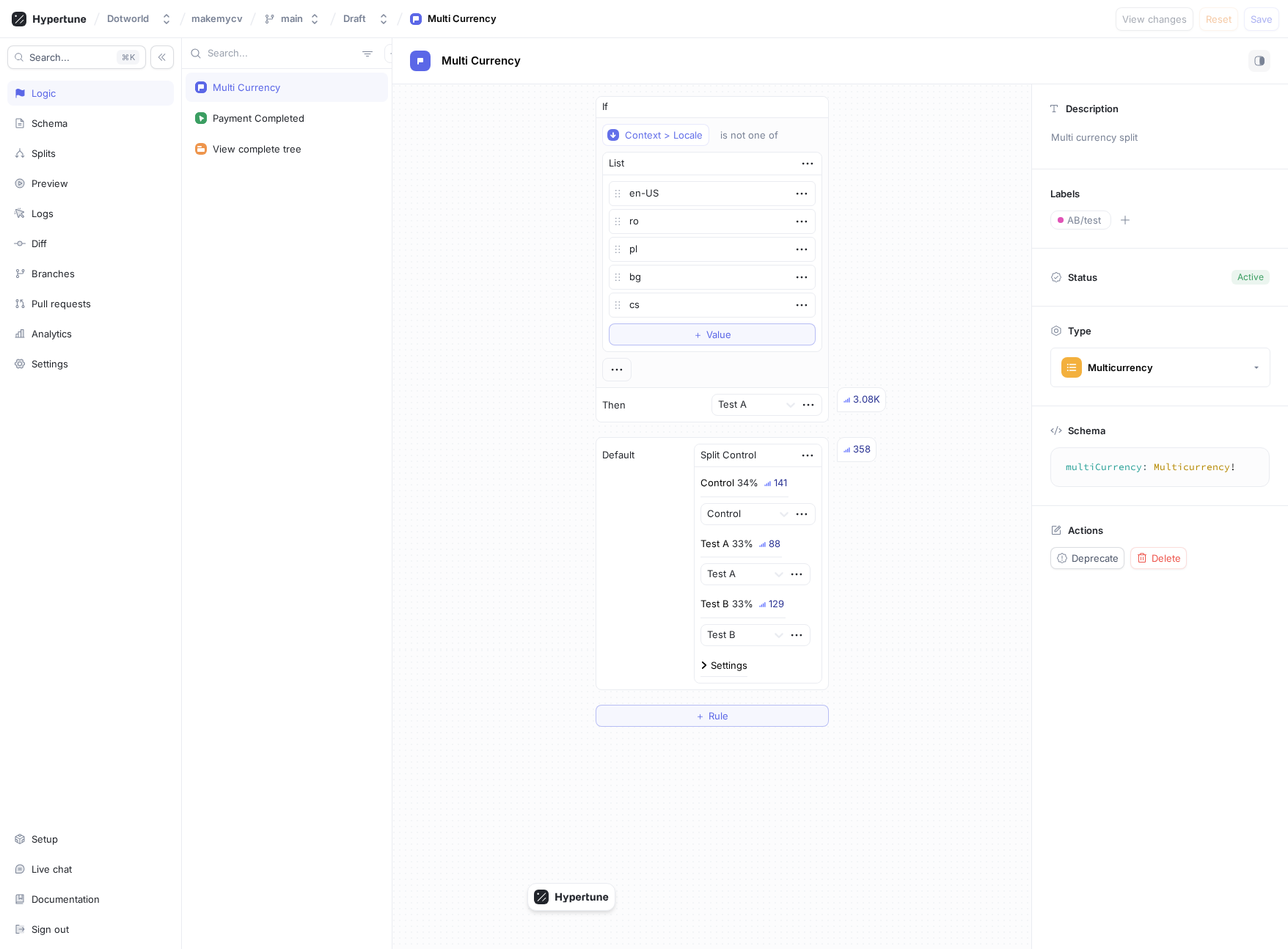
click at [881, 347] on div "If Context > Locale is not one of List en-US ro pl bg cs To pick up a draggable…" at bounding box center [712, 411] width 639 height 654
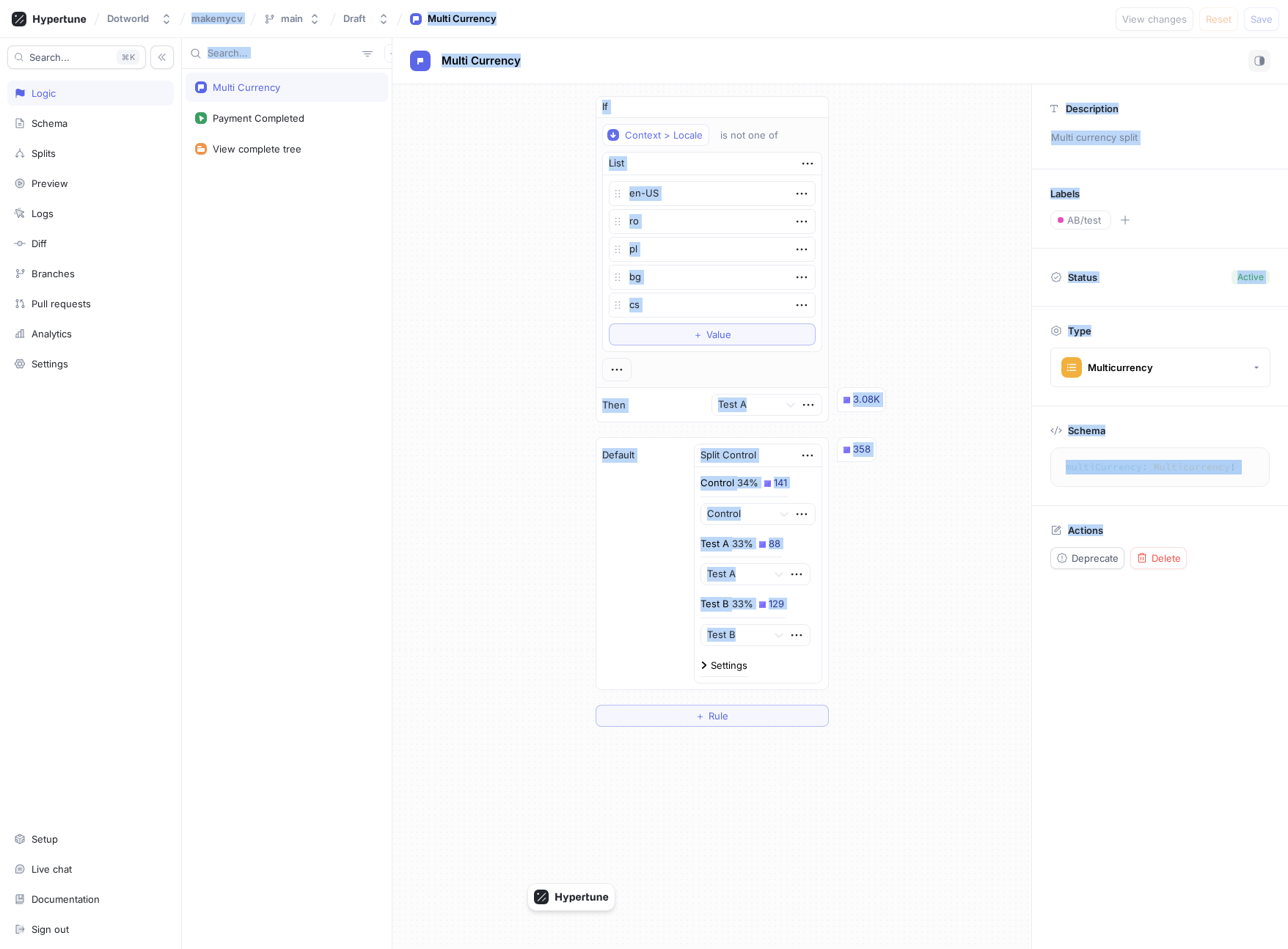
click at [895, 354] on div "If Context > Locale is not one of List en-US ro pl bg cs To pick up a draggable…" at bounding box center [712, 411] width 639 height 654
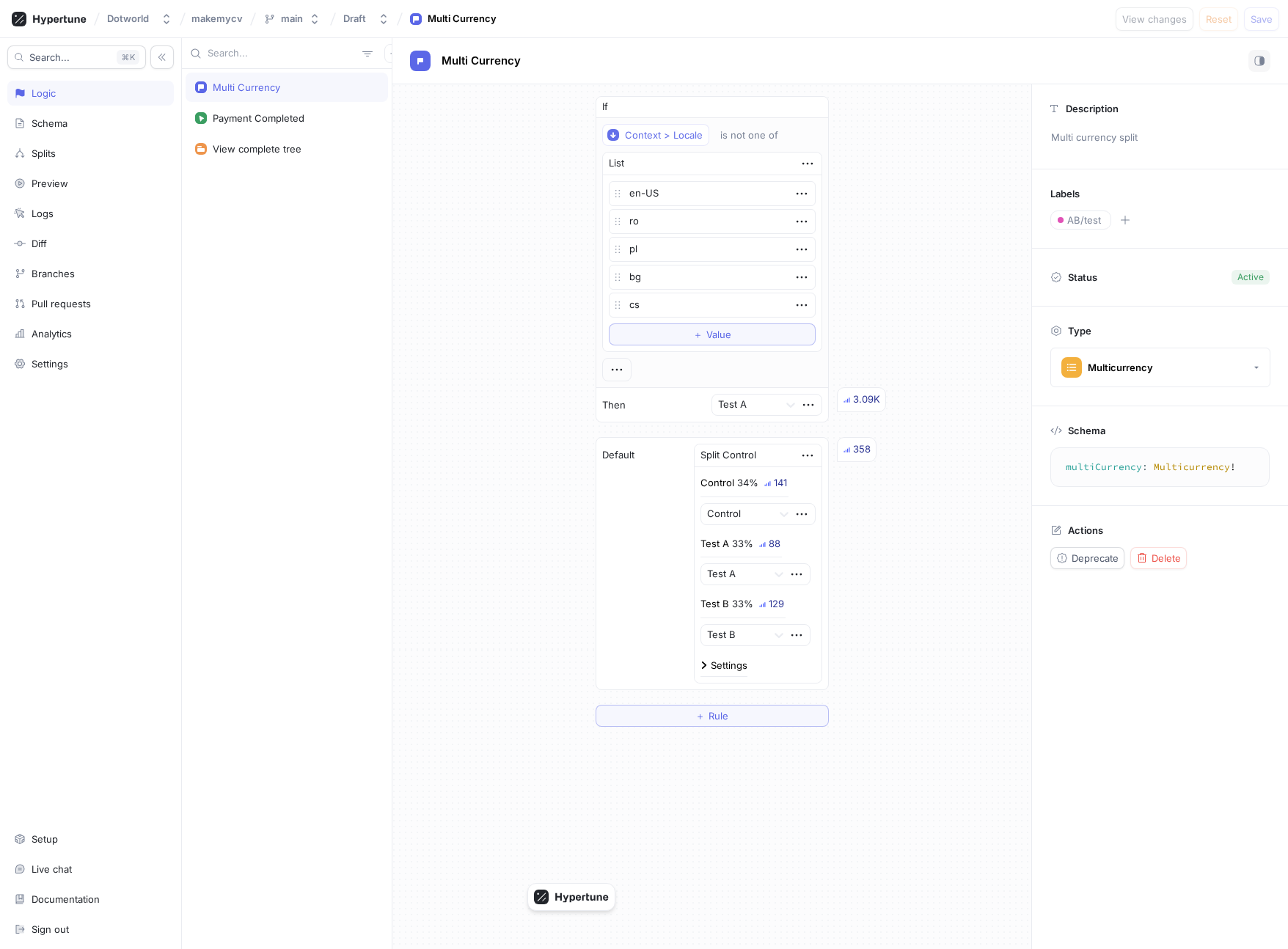
click at [895, 354] on div "If Context > Locale is not one of List en-US ro pl bg cs To pick up a draggable…" at bounding box center [712, 411] width 639 height 654
type textarea "x"
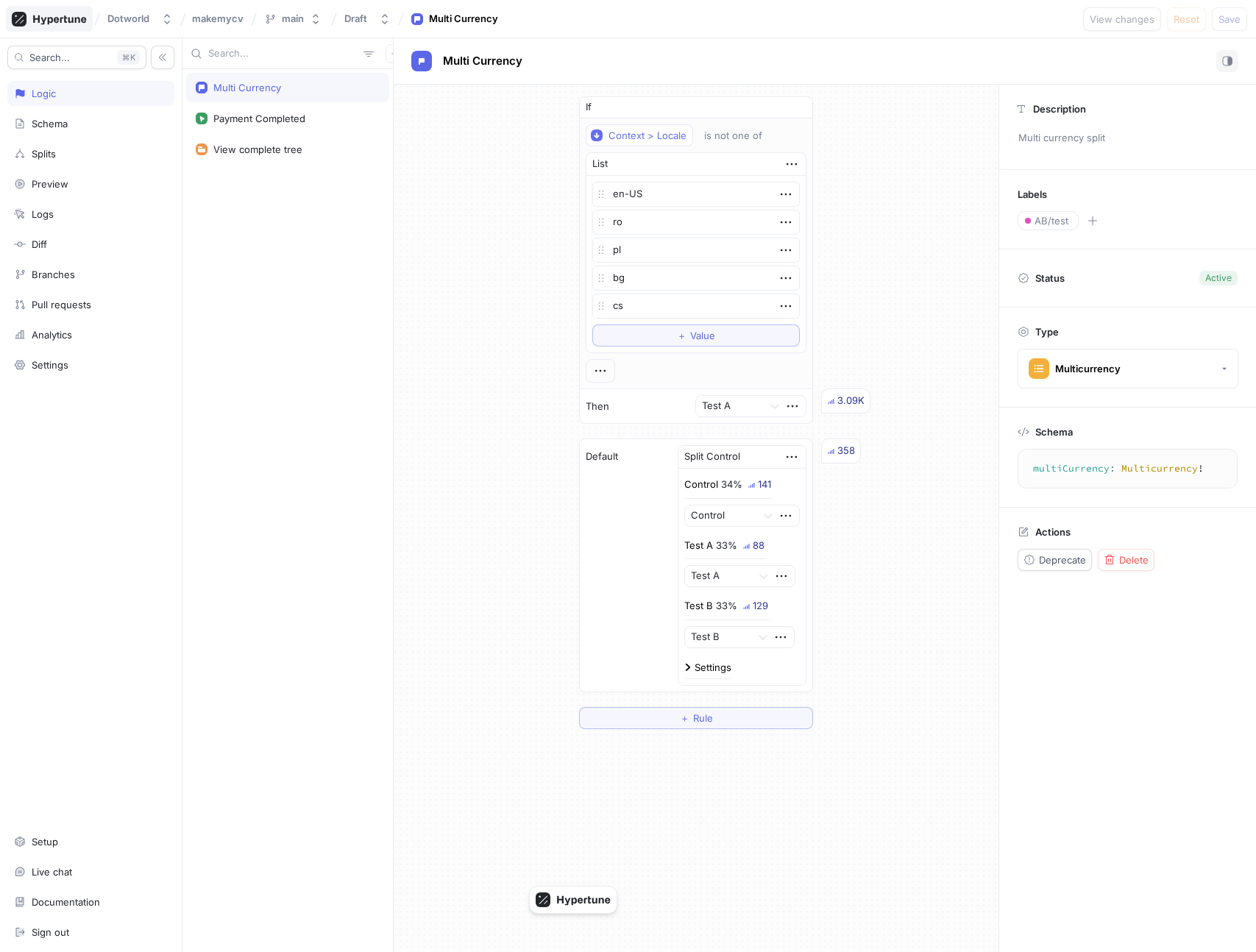
click at [53, 21] on icon at bounding box center [49, 19] width 75 height 15
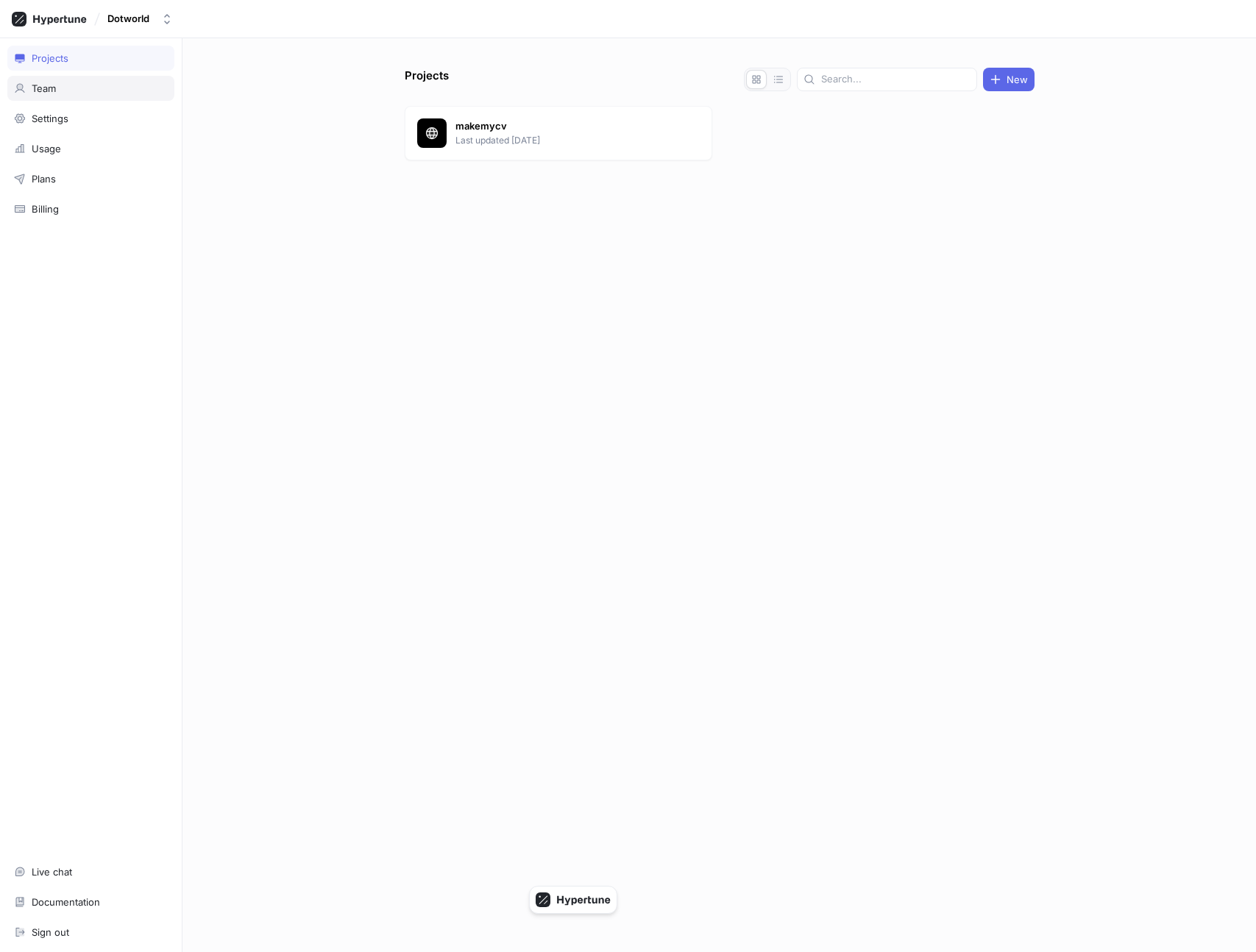
click at [57, 91] on div "Team" at bounding box center [90, 89] width 153 height 12
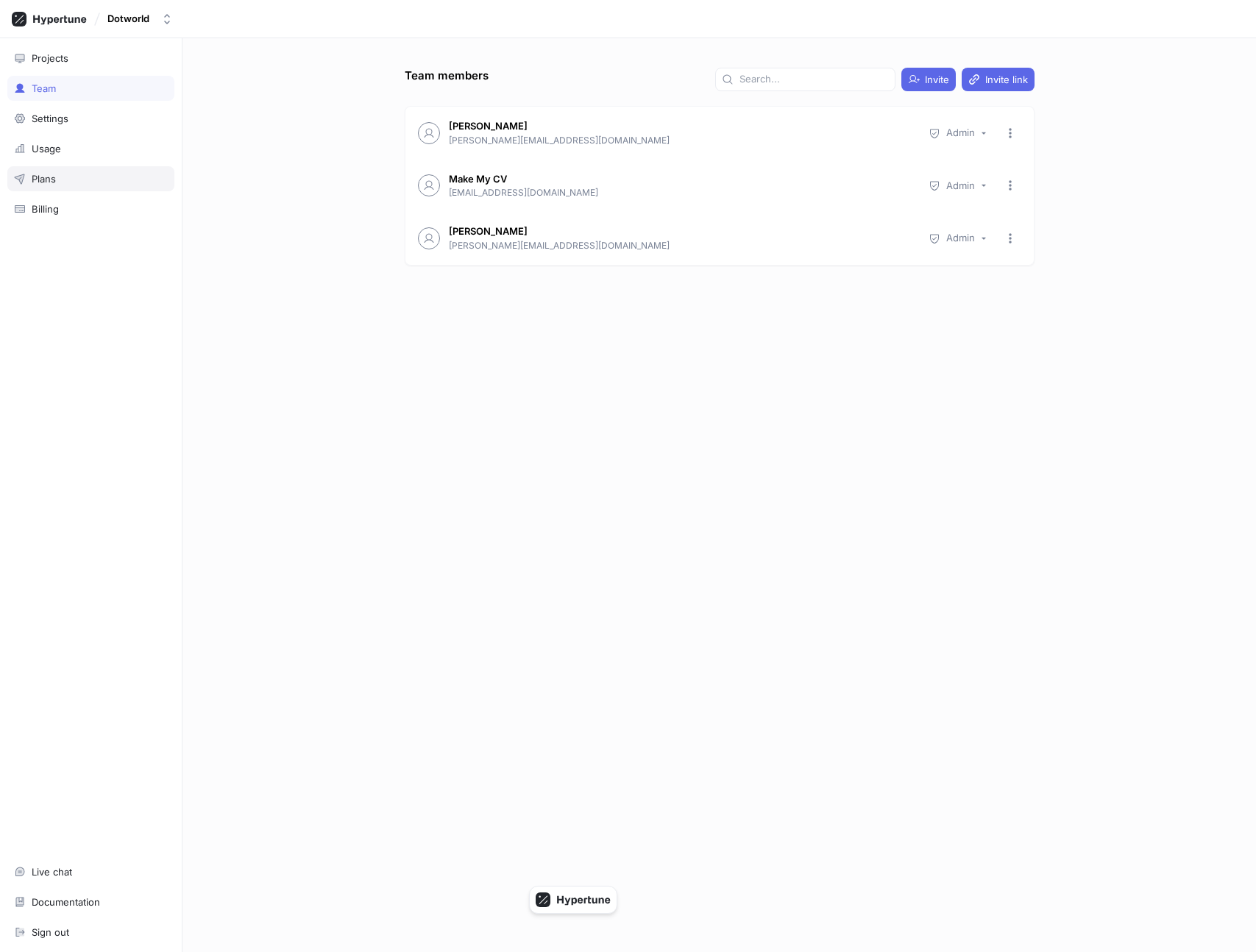
click at [85, 183] on div "Plans" at bounding box center [90, 179] width 153 height 12
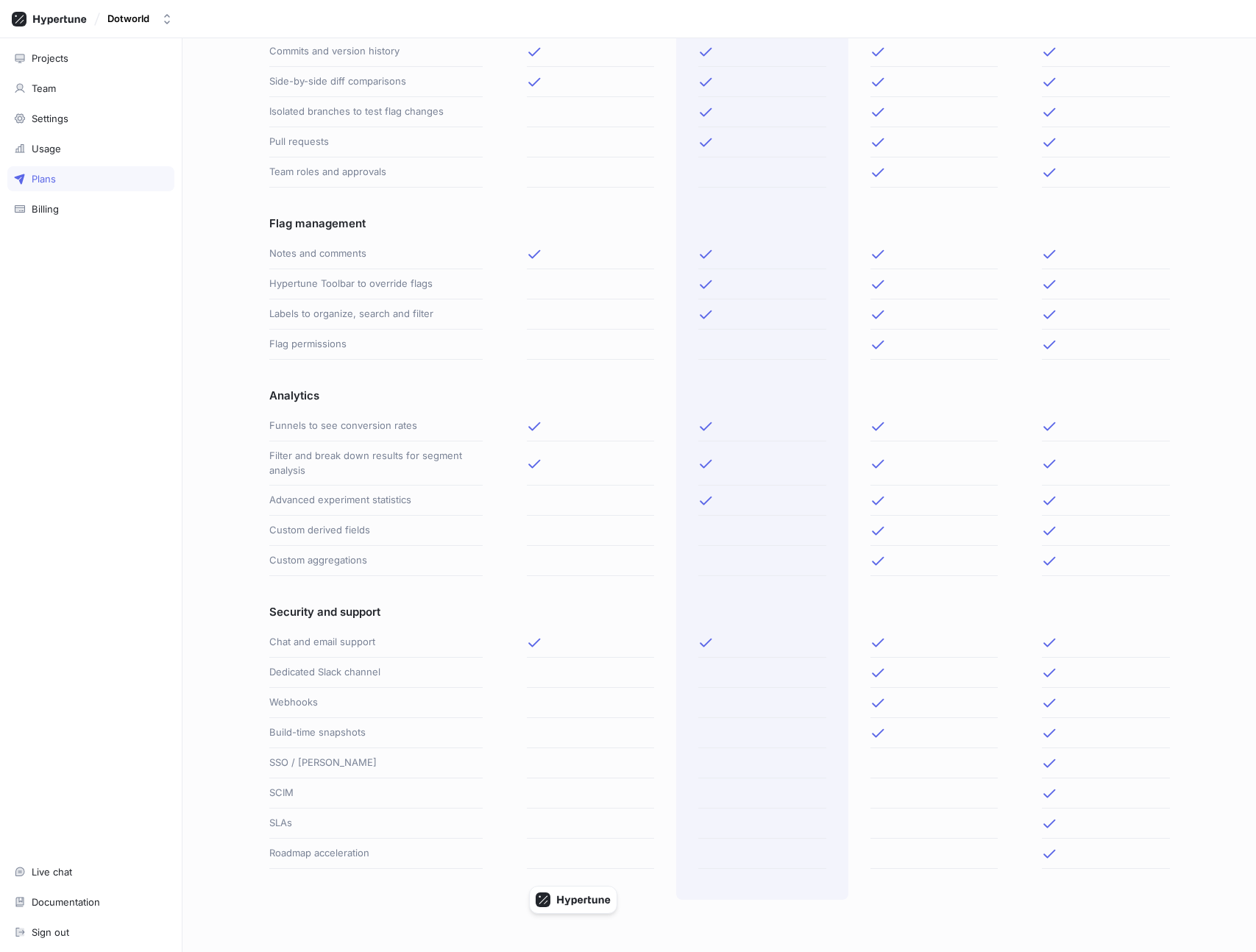
scroll to position [319, 0]
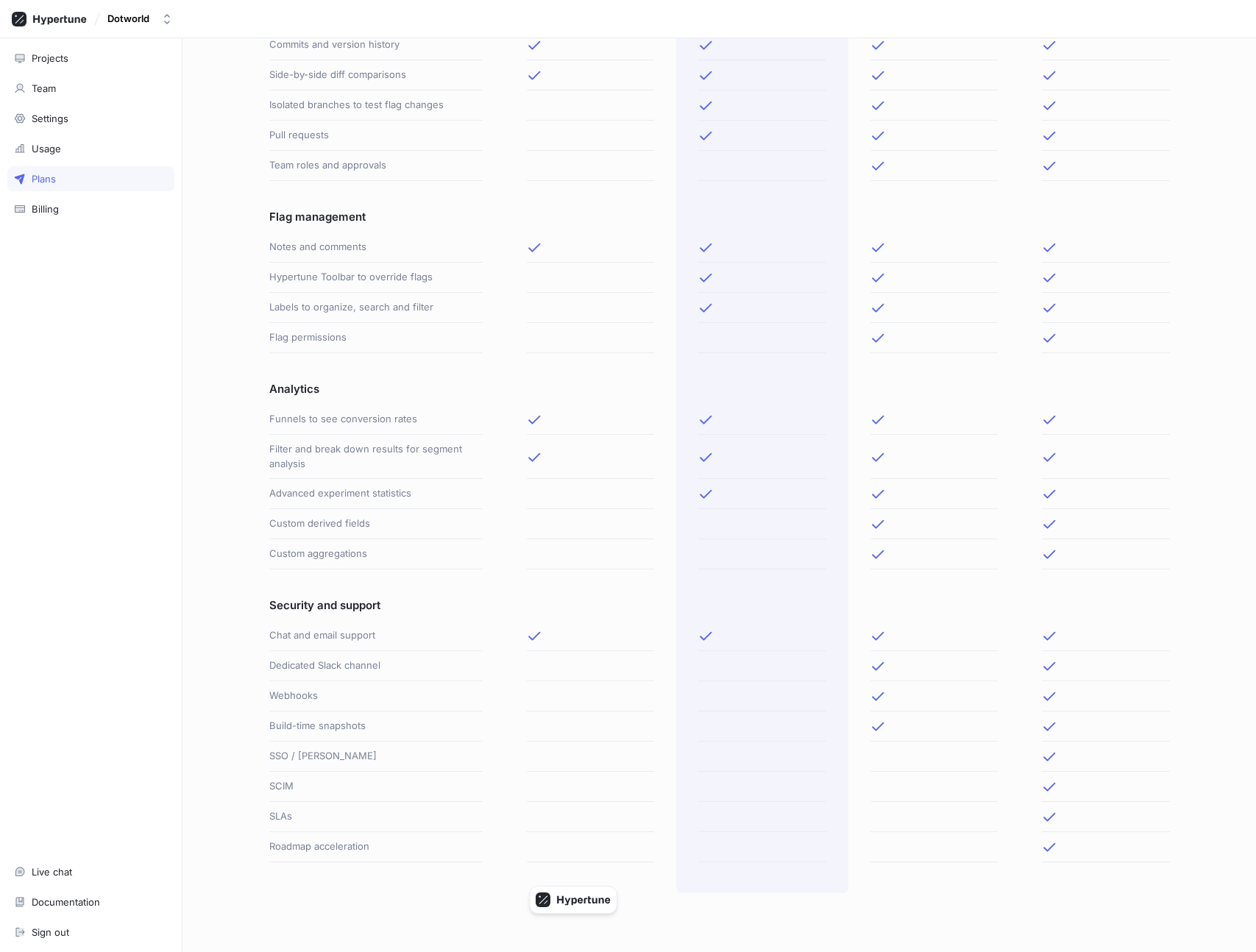
click at [310, 494] on div "Advanced experiment statistics" at bounding box center [376, 494] width 213 height 30
click at [519, 493] on div at bounding box center [590, 494] width 171 height 30
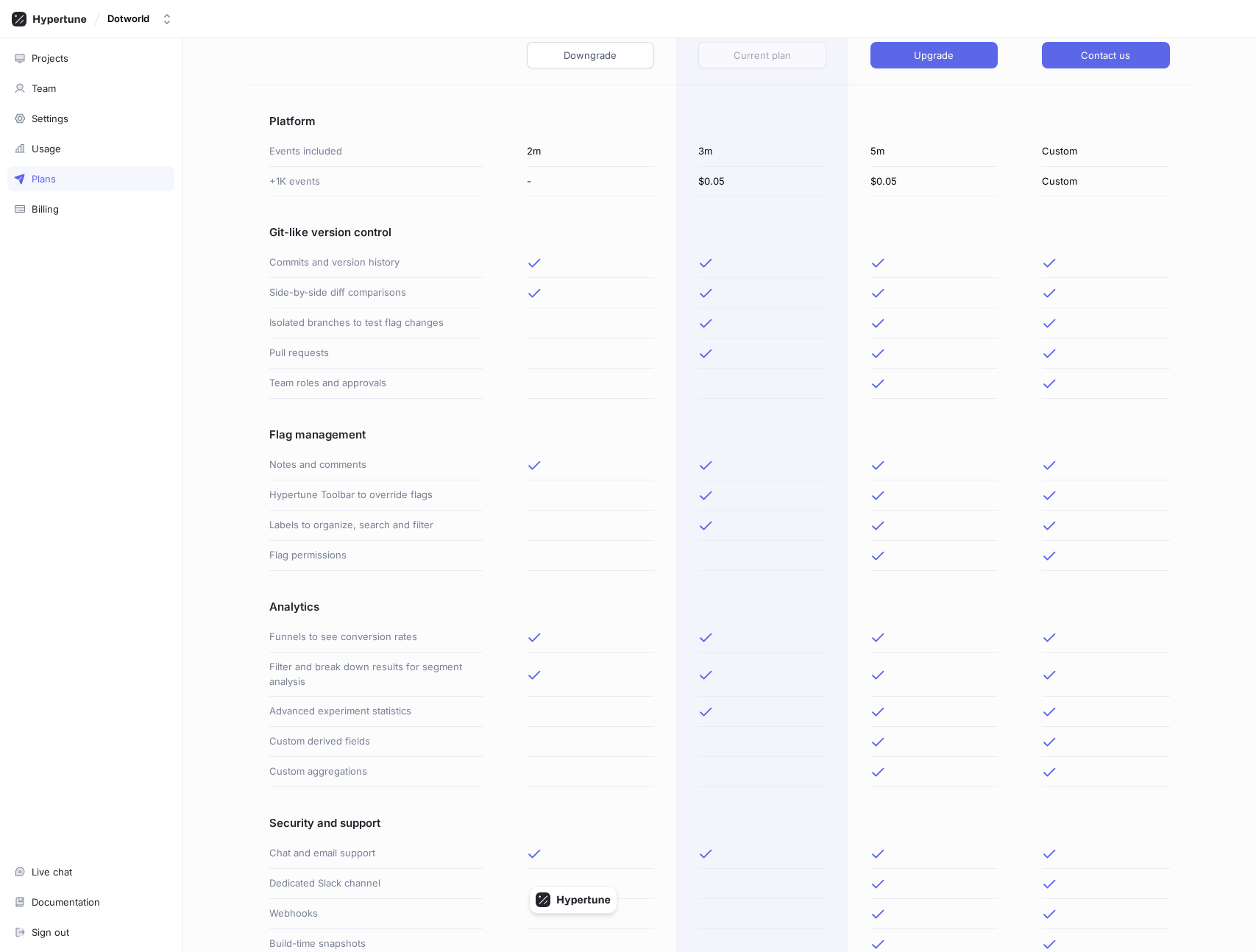
scroll to position [0, 0]
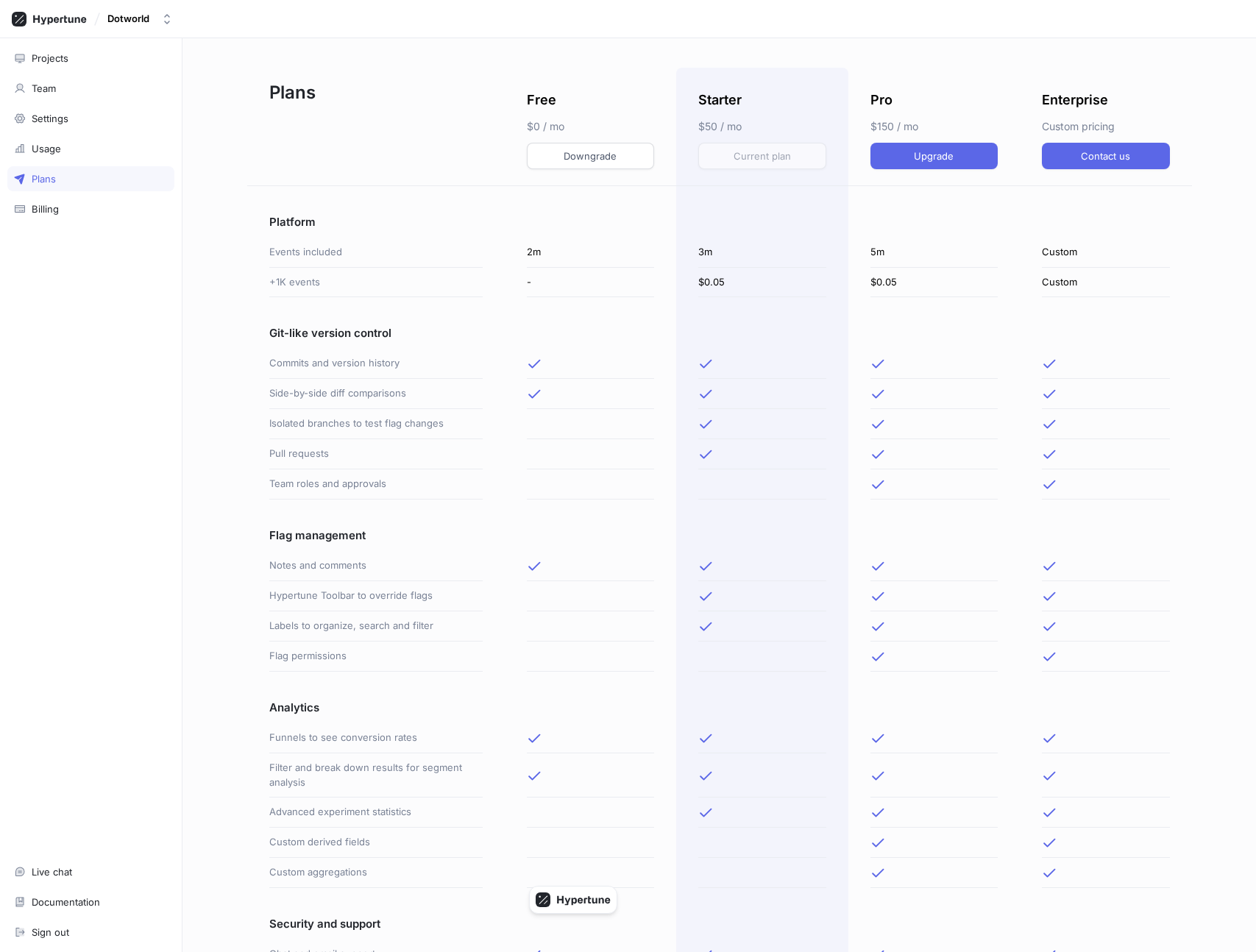
click at [957, 555] on div at bounding box center [933, 565] width 127 height 30
click at [95, 54] on div "Projects" at bounding box center [90, 58] width 153 height 12
